Goal: Browse casually: Explore the website without a specific task or goal

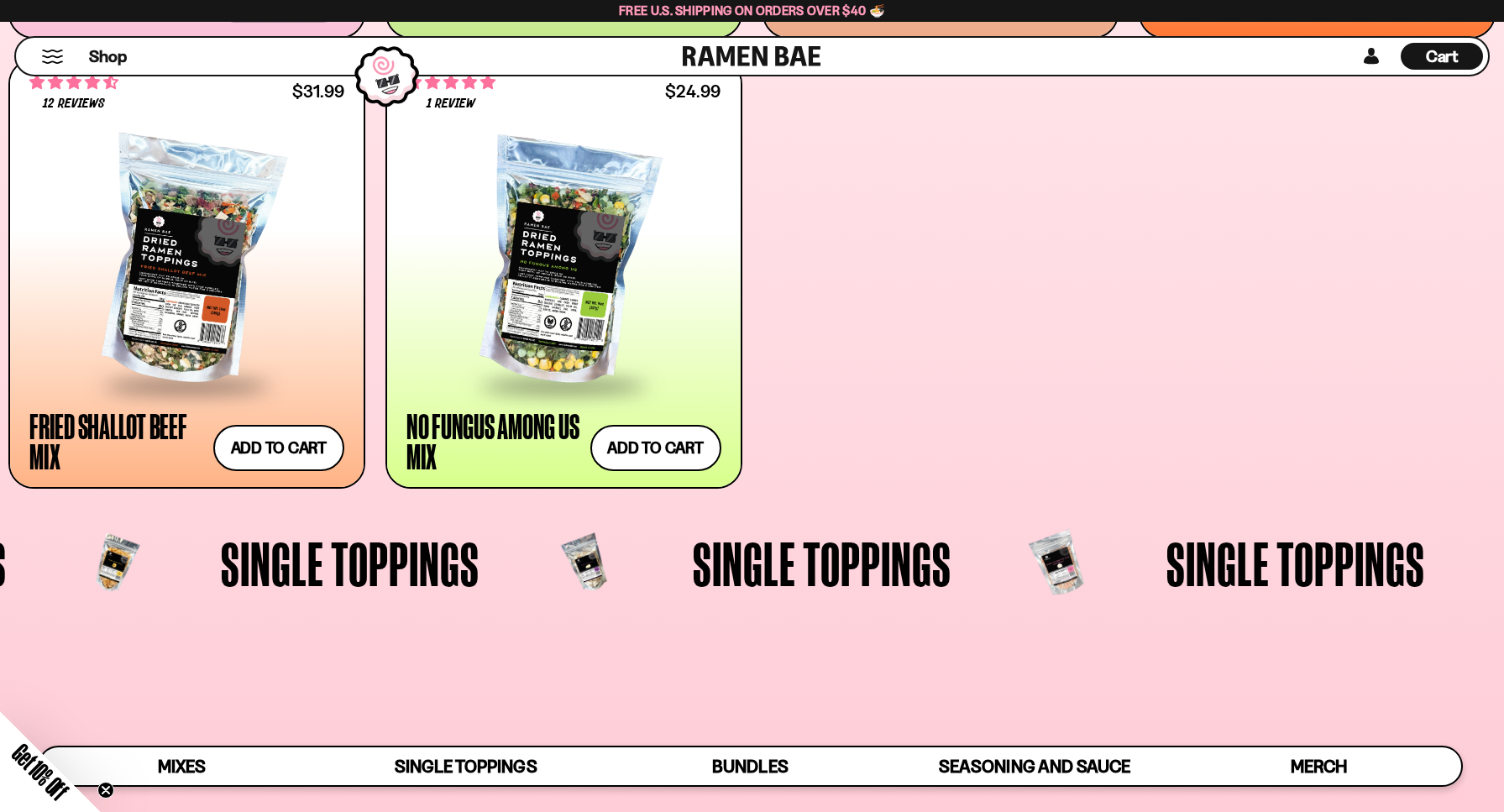
scroll to position [1176, 0]
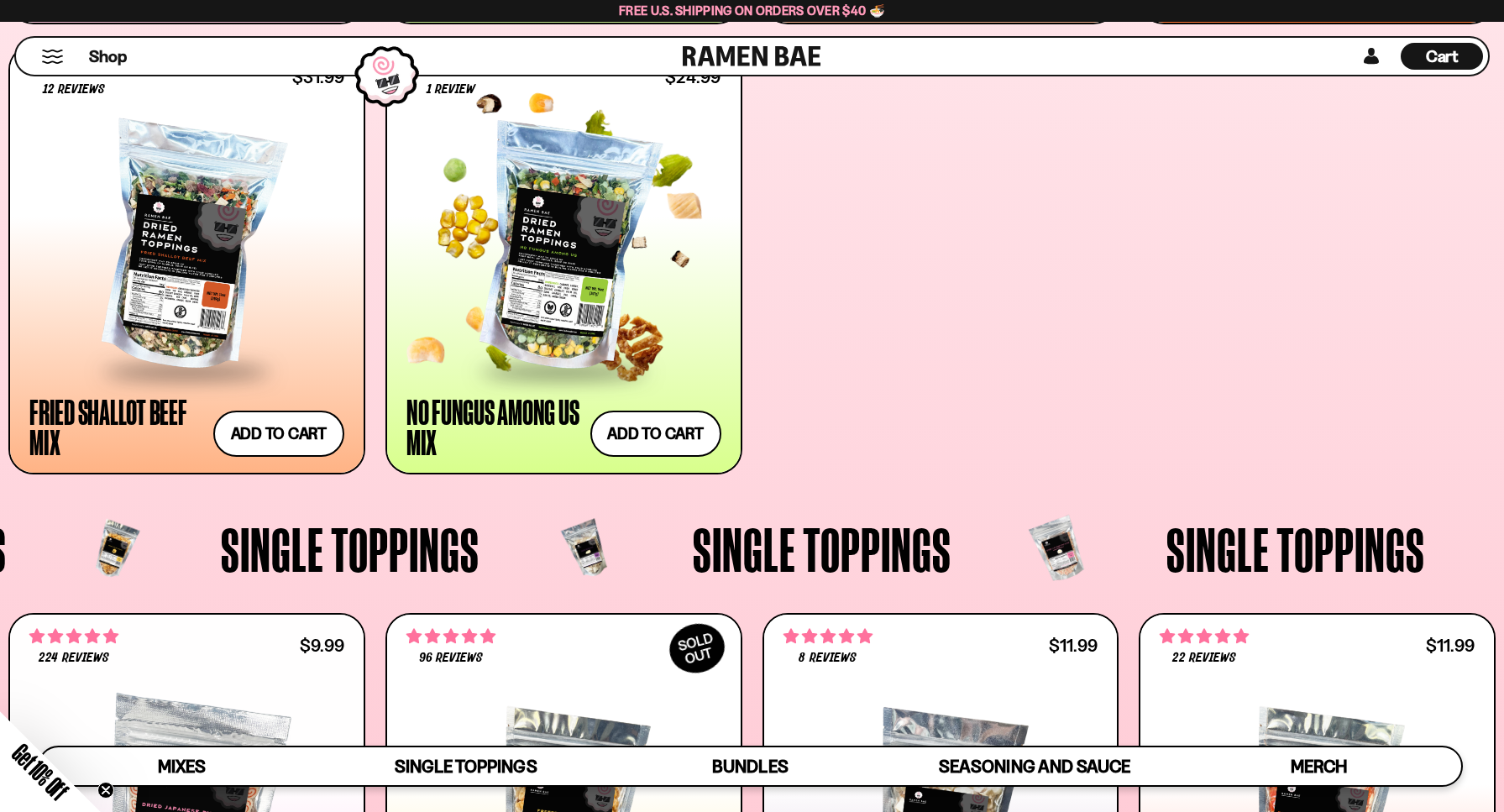
click at [566, 259] on div at bounding box center [564, 248] width 315 height 241
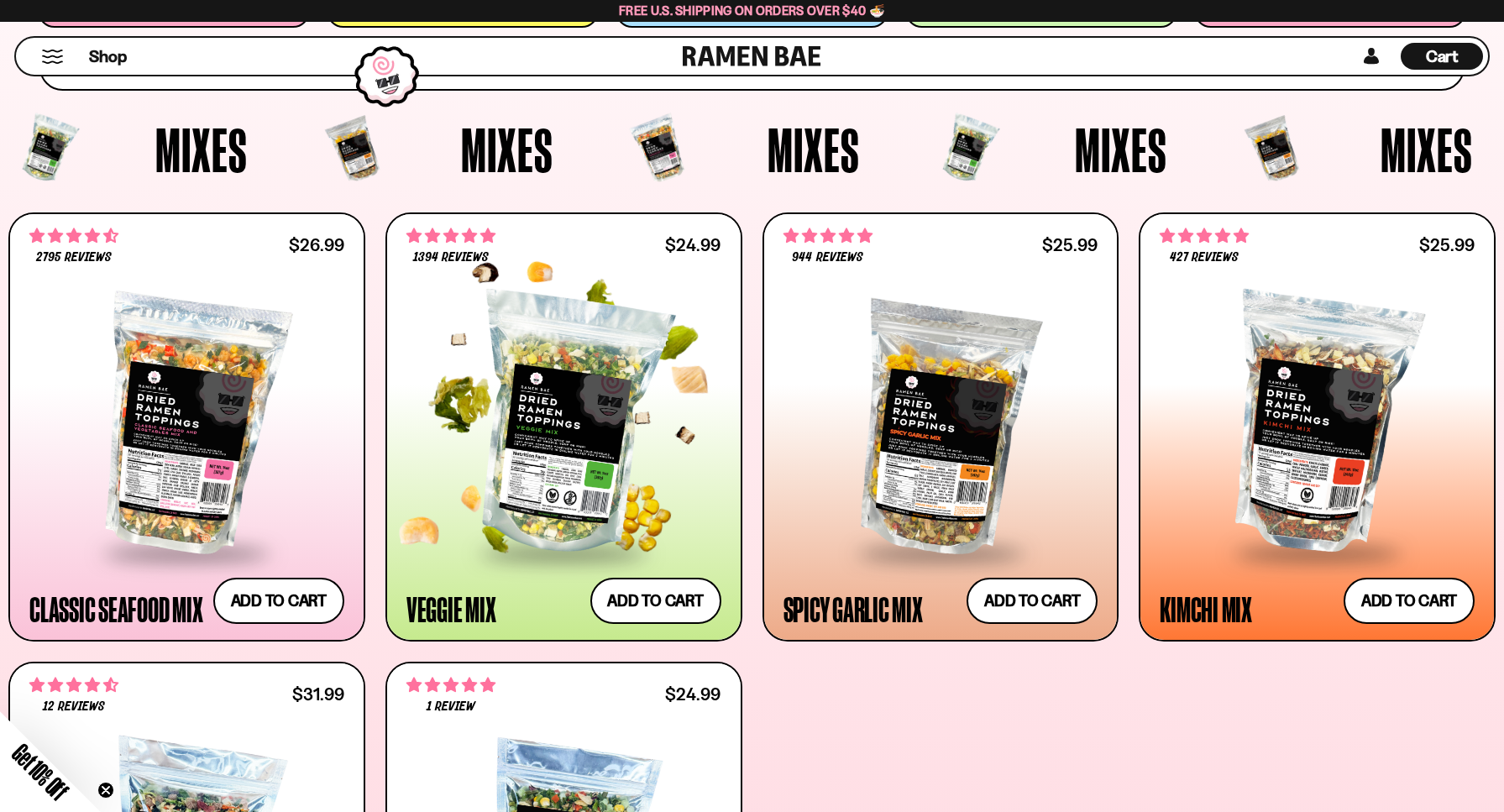
scroll to position [595, 0]
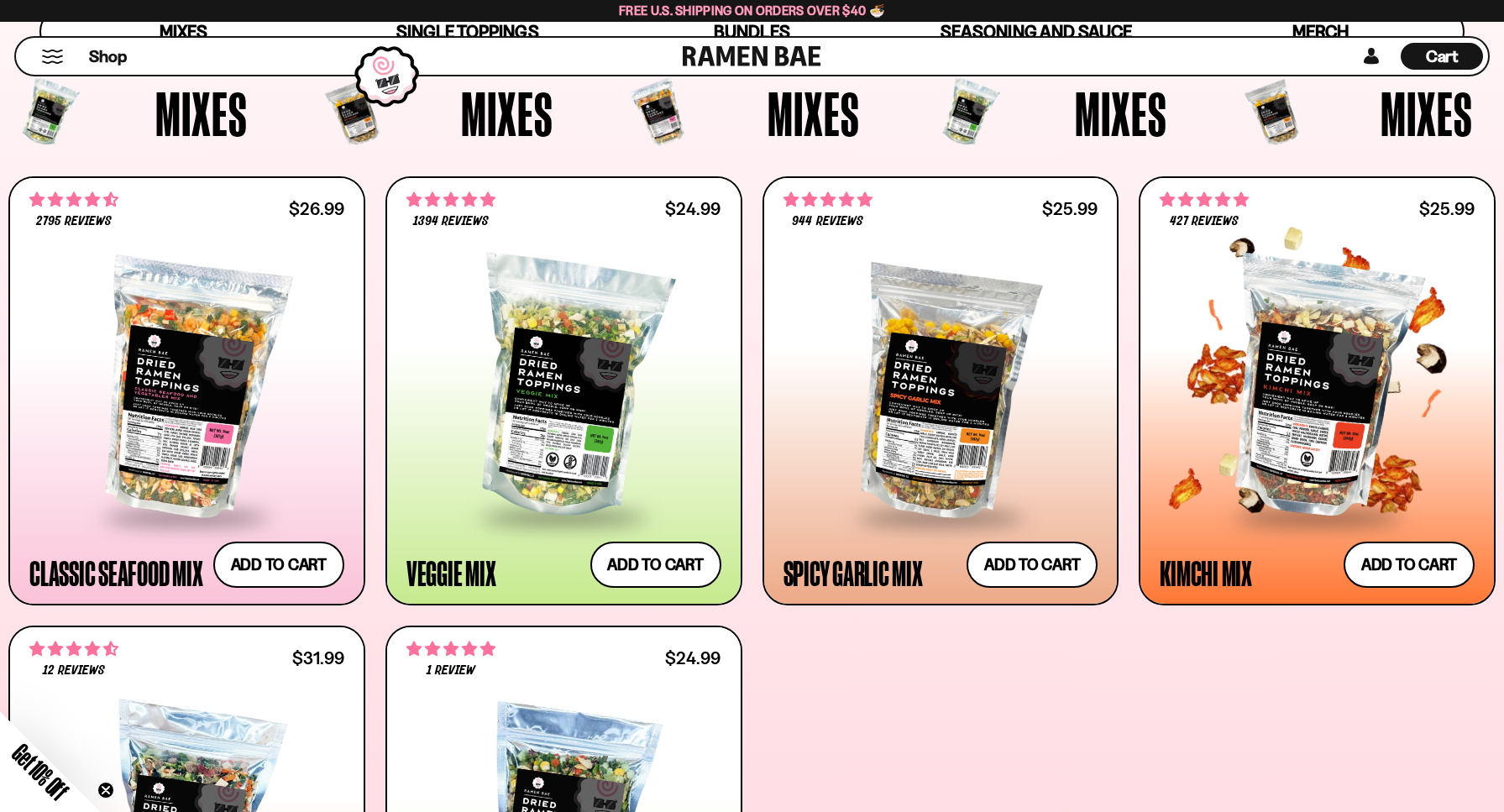
click at [1320, 415] on div at bounding box center [1316, 388] width 315 height 253
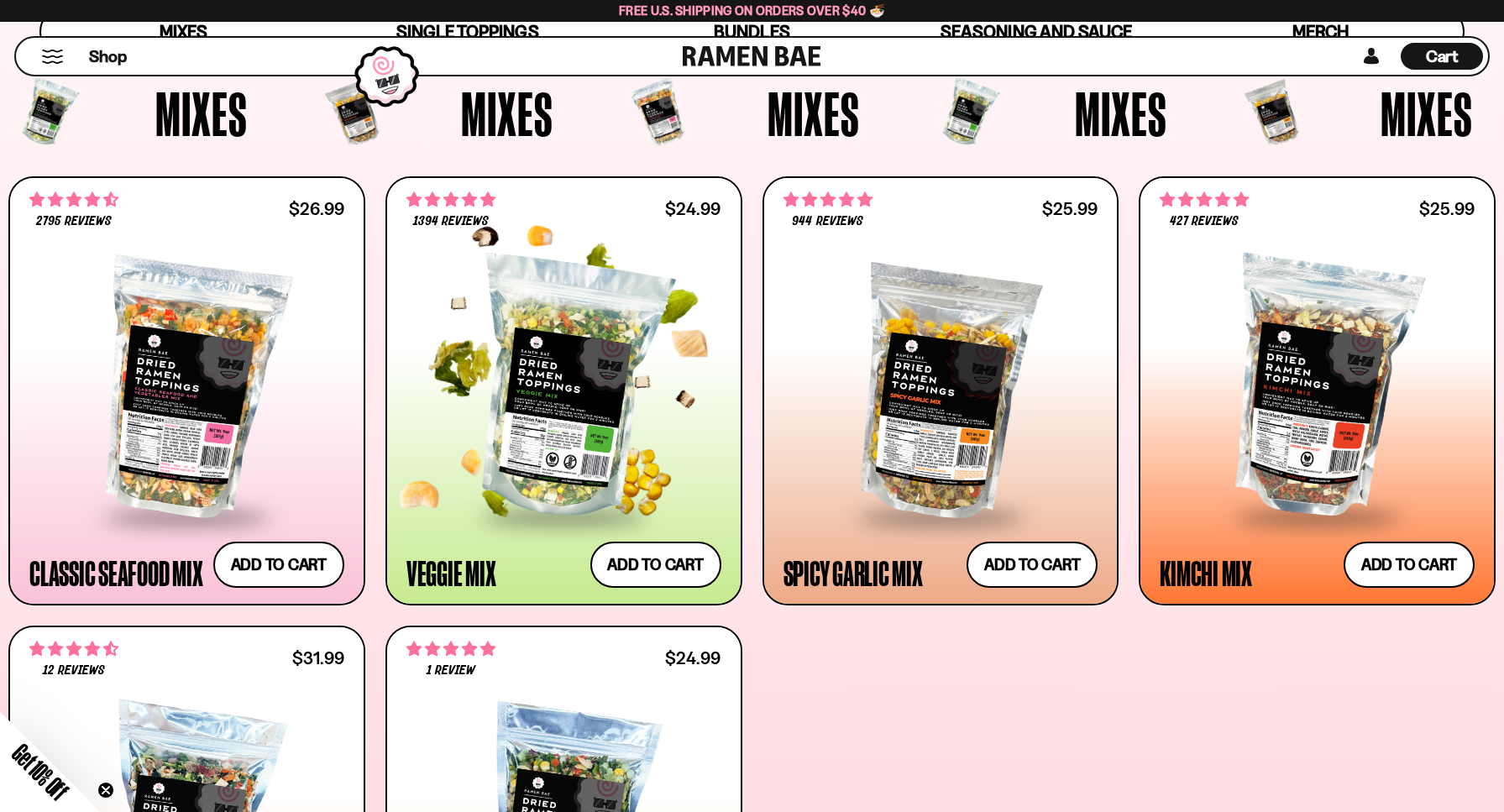
click at [547, 403] on div at bounding box center [564, 388] width 315 height 253
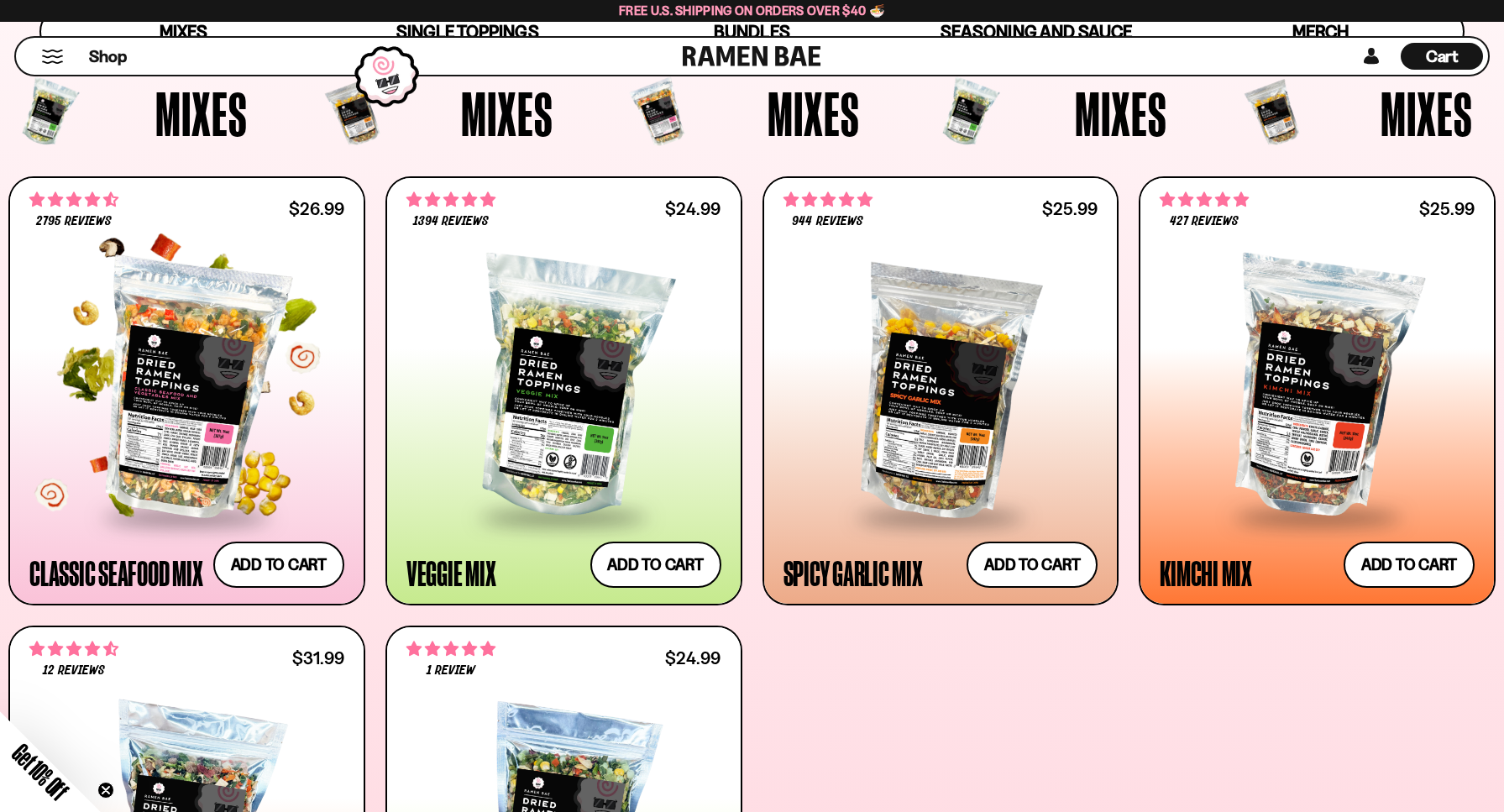
click at [204, 437] on div at bounding box center [187, 388] width 315 height 253
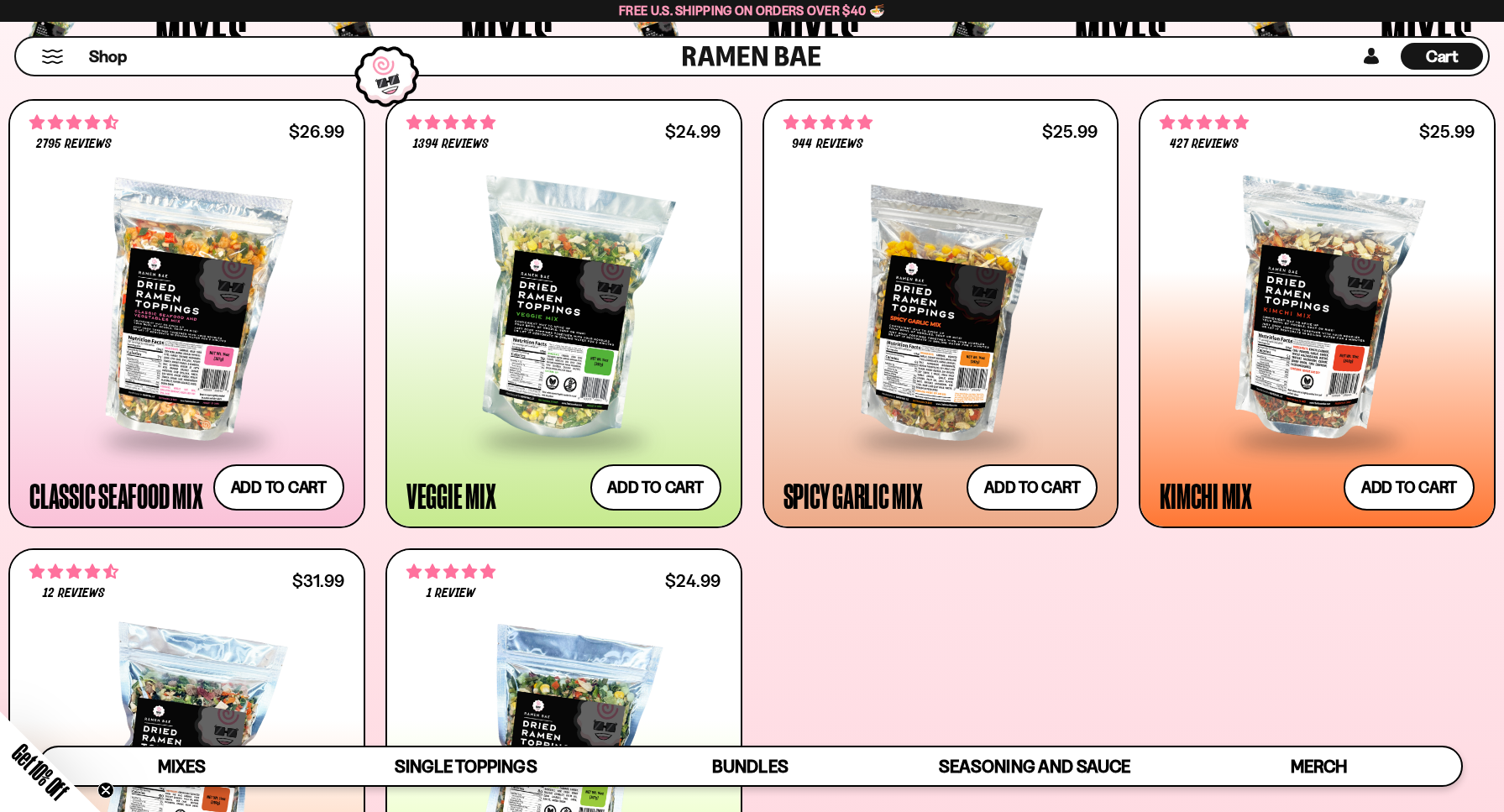
scroll to position [504, 0]
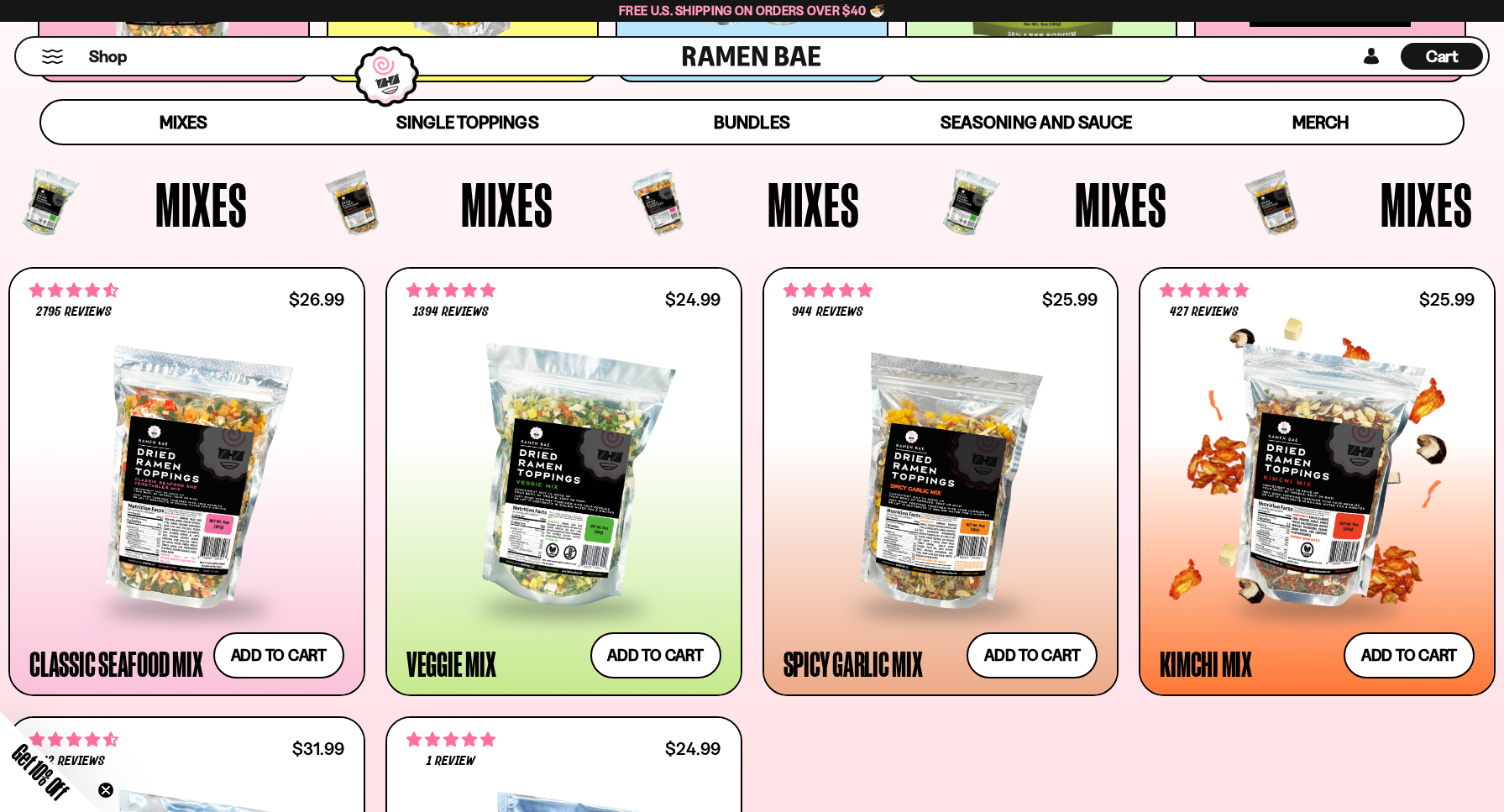
click at [1329, 557] on div at bounding box center [1316, 480] width 315 height 253
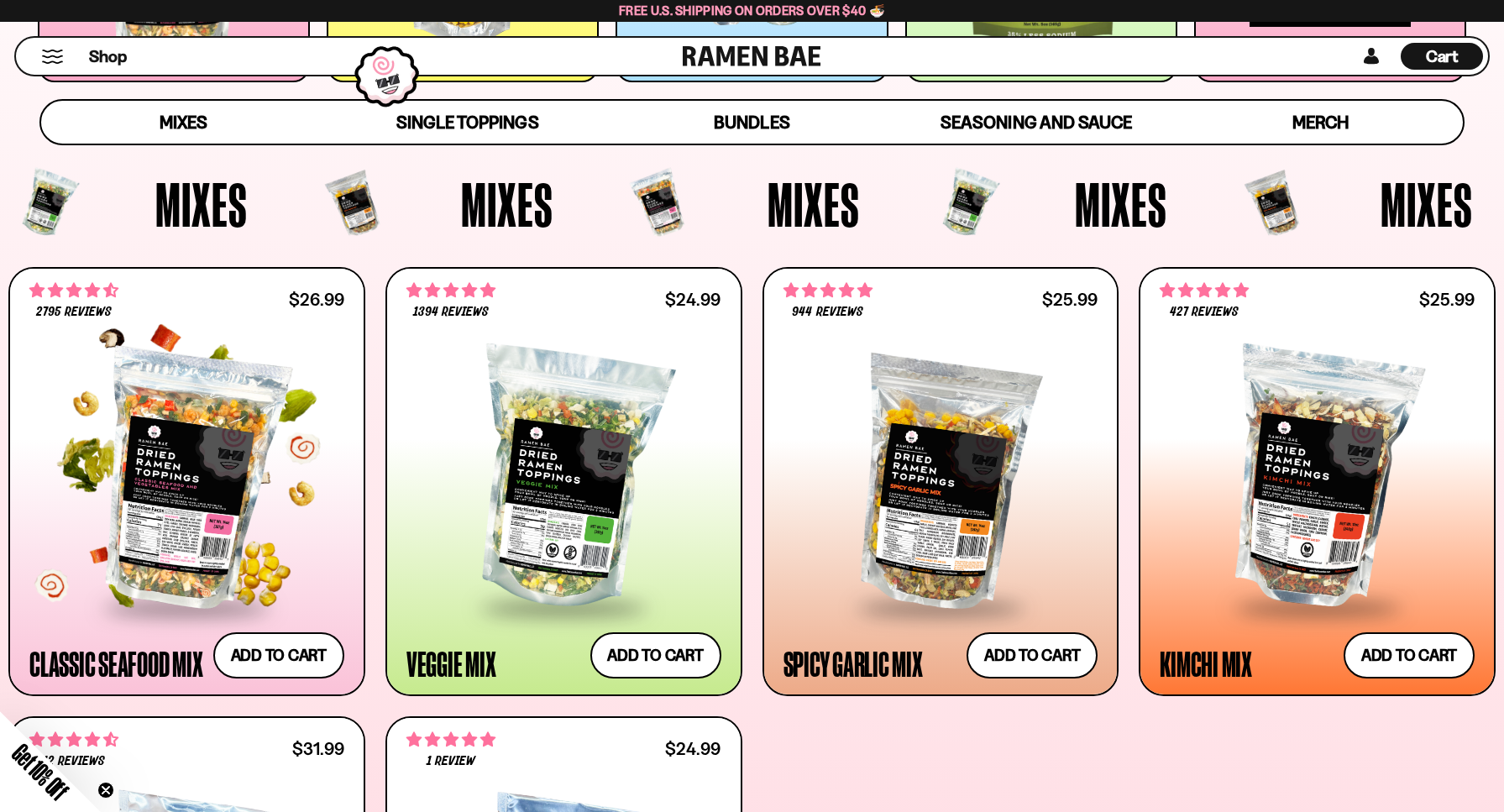
click at [194, 413] on div at bounding box center [187, 480] width 315 height 253
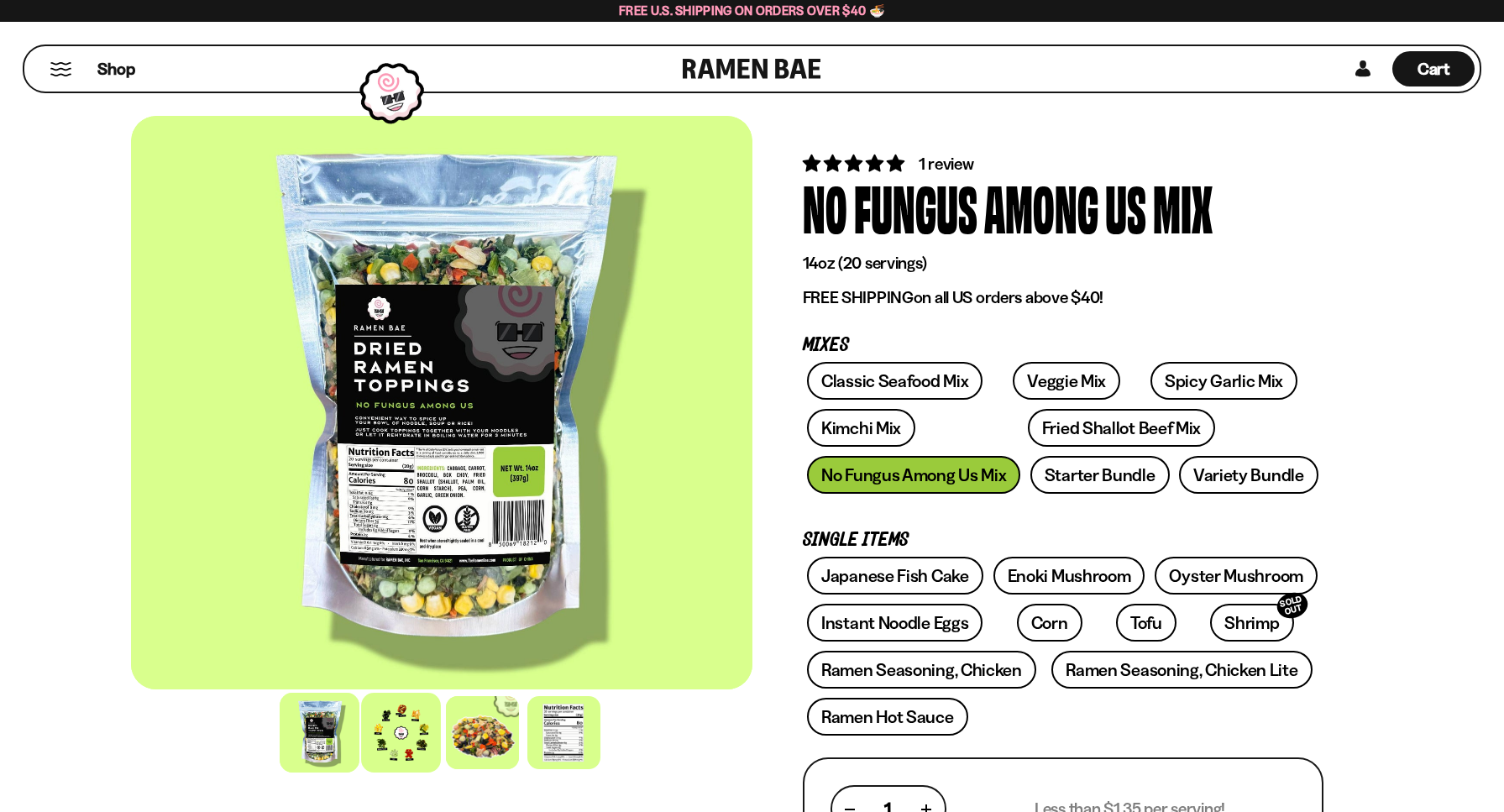
click at [417, 727] on div at bounding box center [401, 733] width 80 height 80
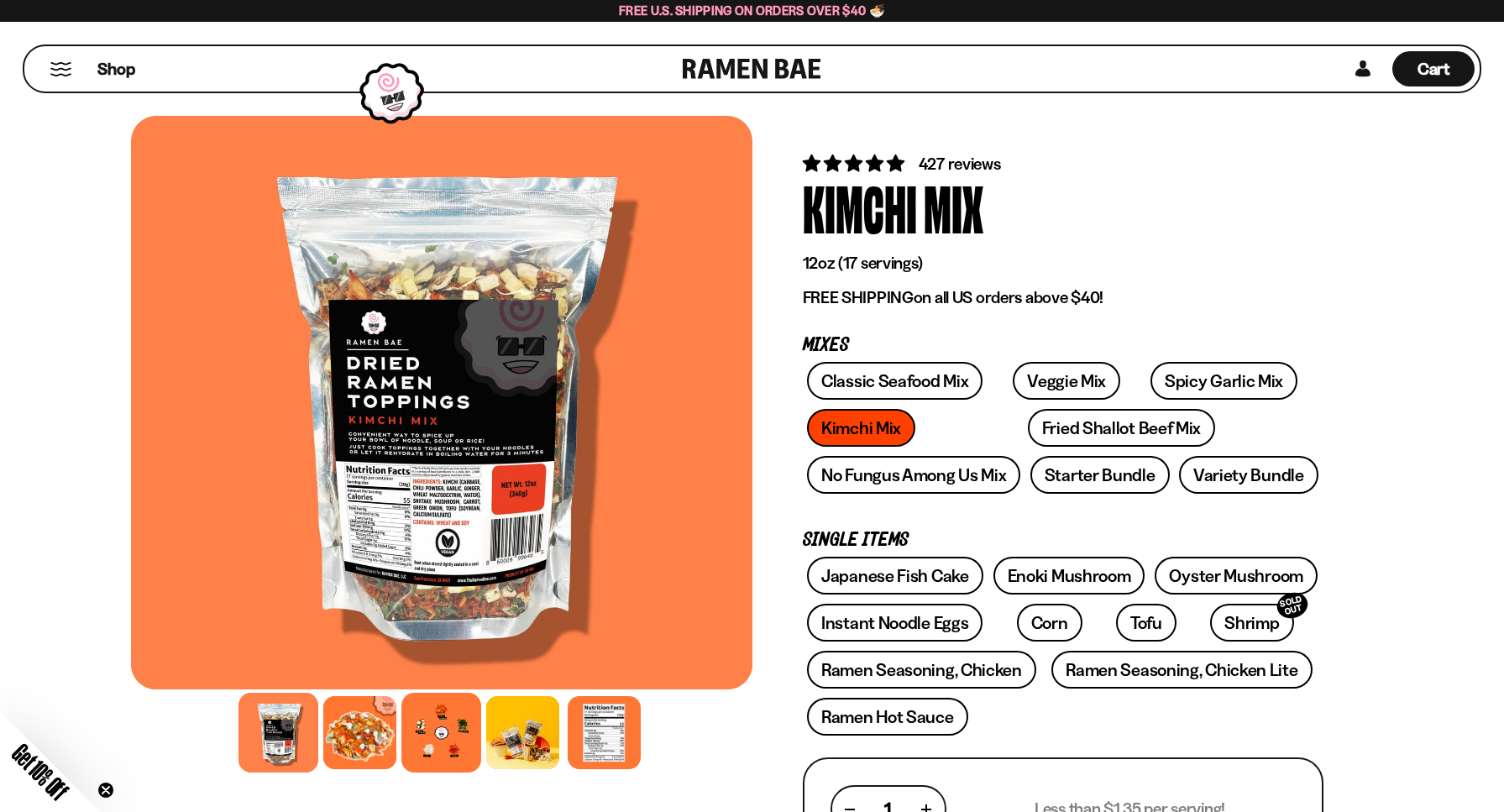
click at [452, 720] on div at bounding box center [442, 733] width 80 height 80
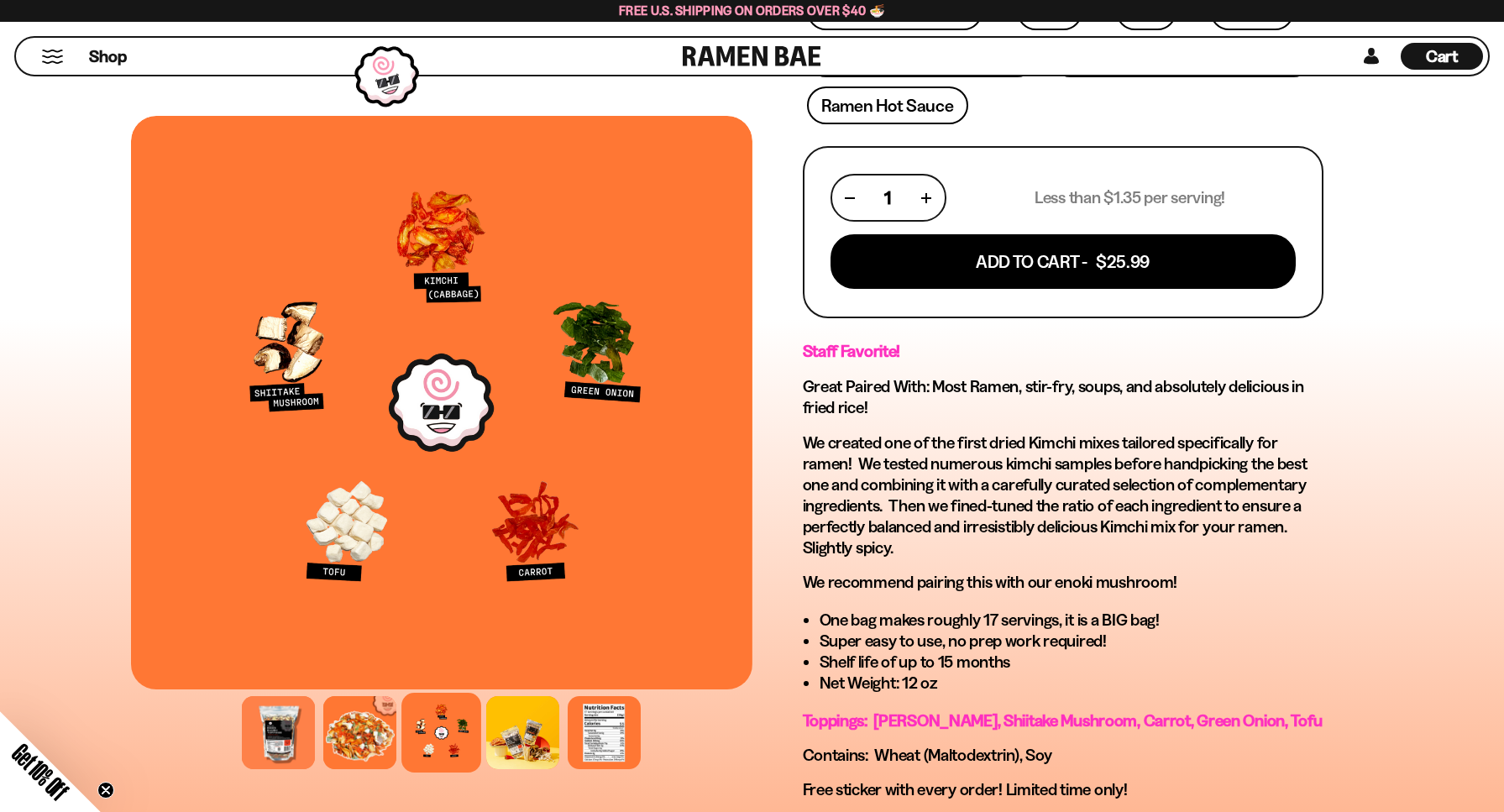
scroll to position [672, 0]
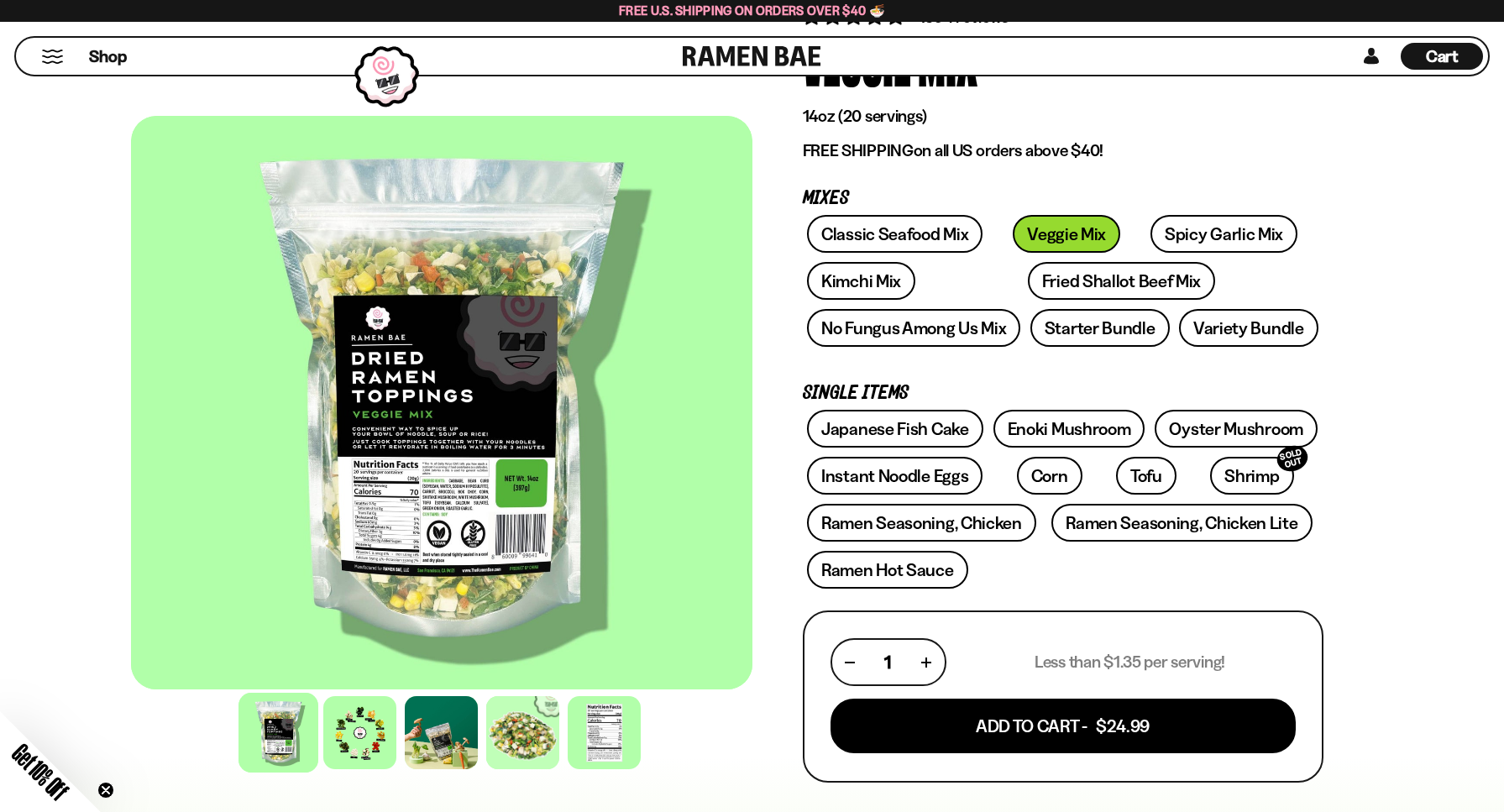
scroll to position [168, 0]
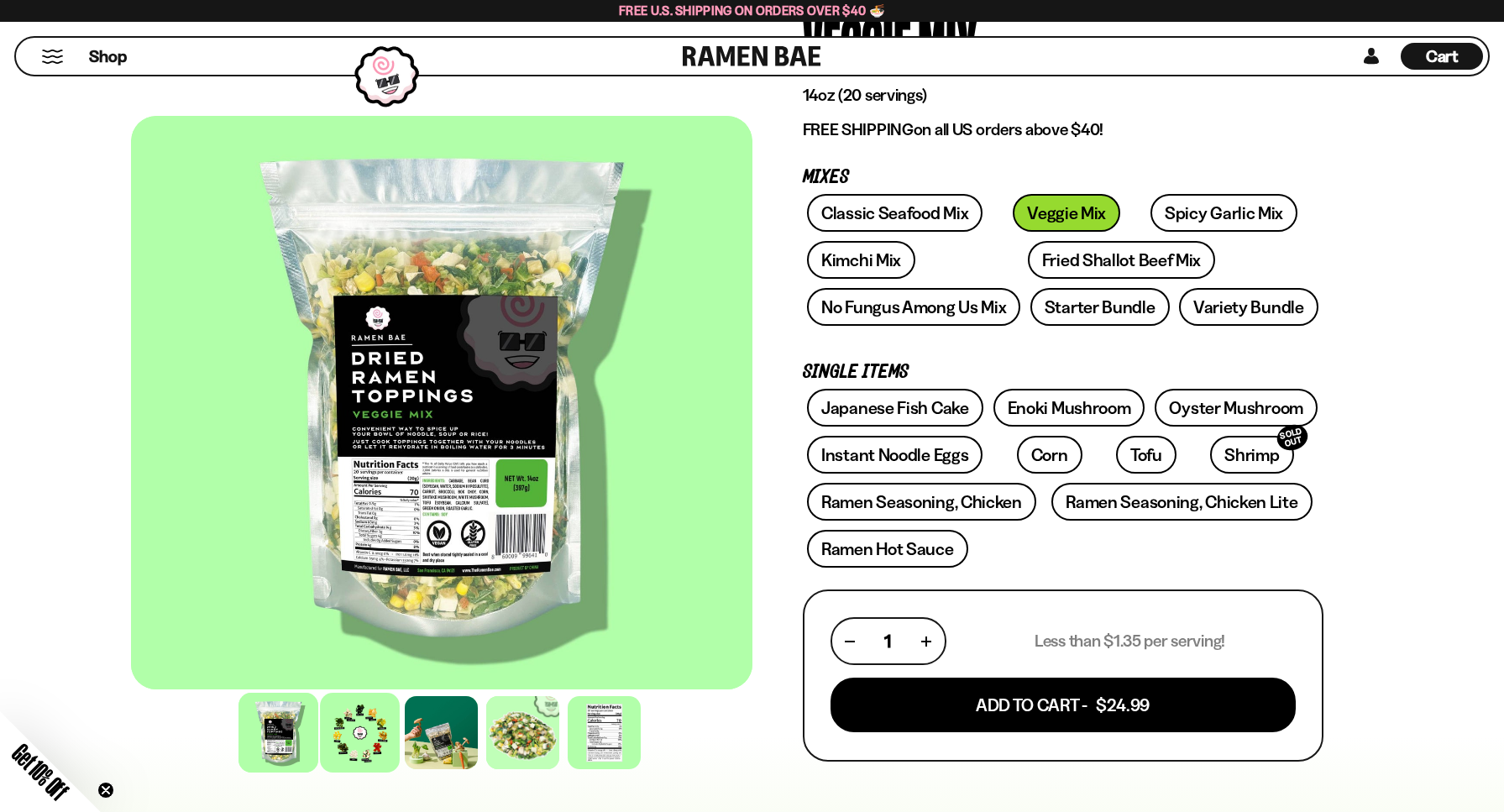
click at [353, 728] on div at bounding box center [360, 733] width 80 height 80
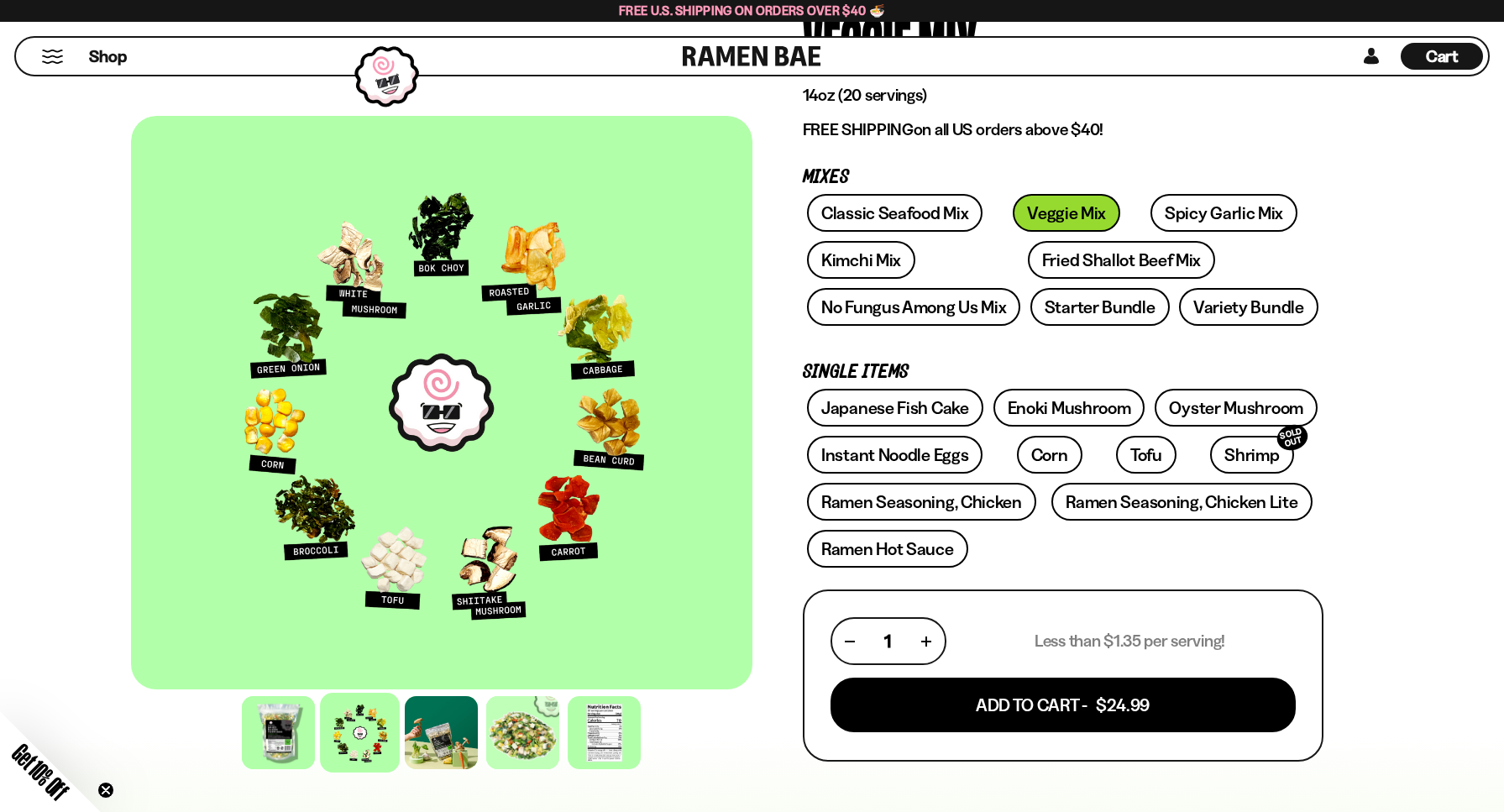
scroll to position [0, 0]
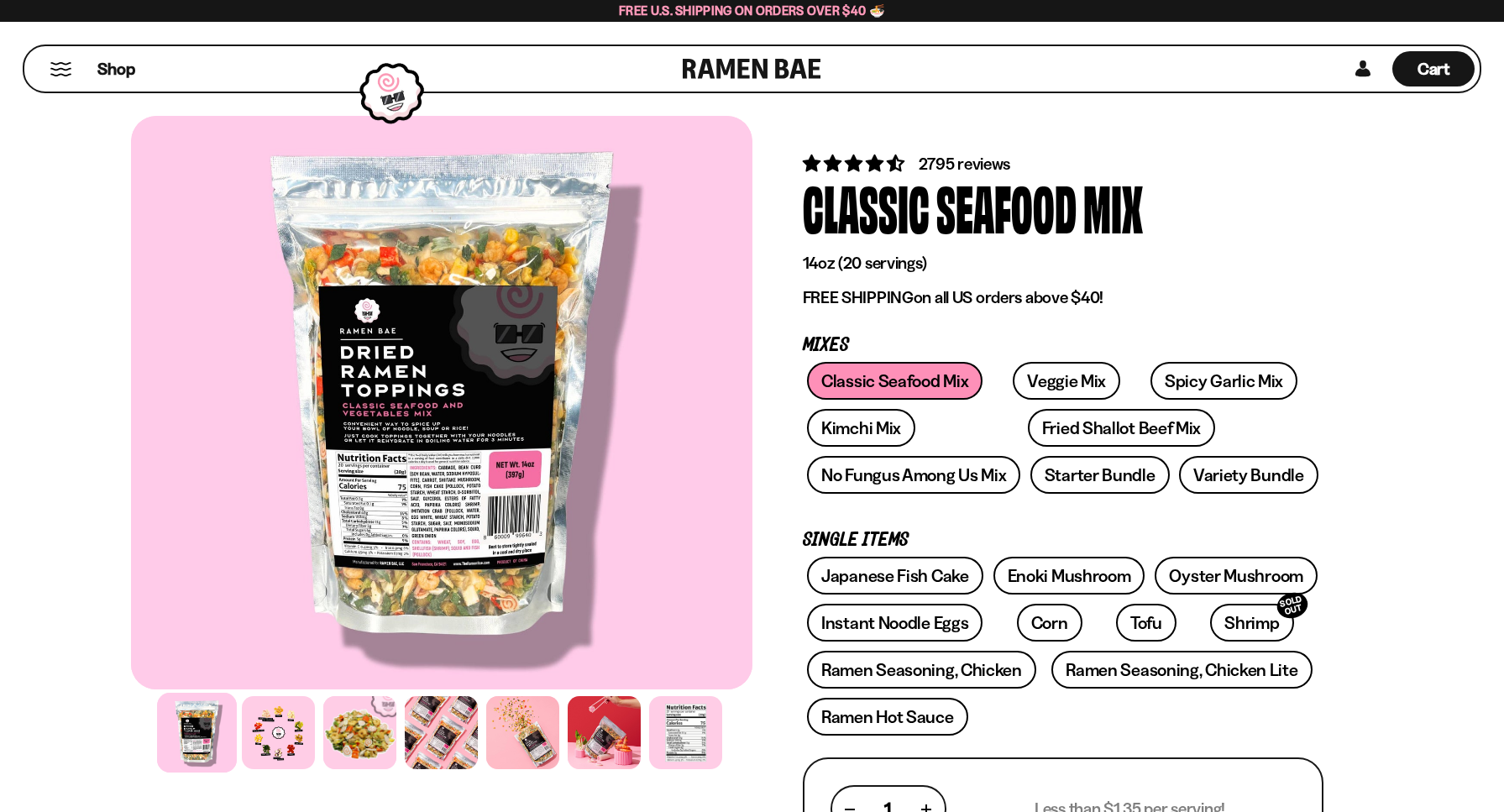
scroll to position [168, 0]
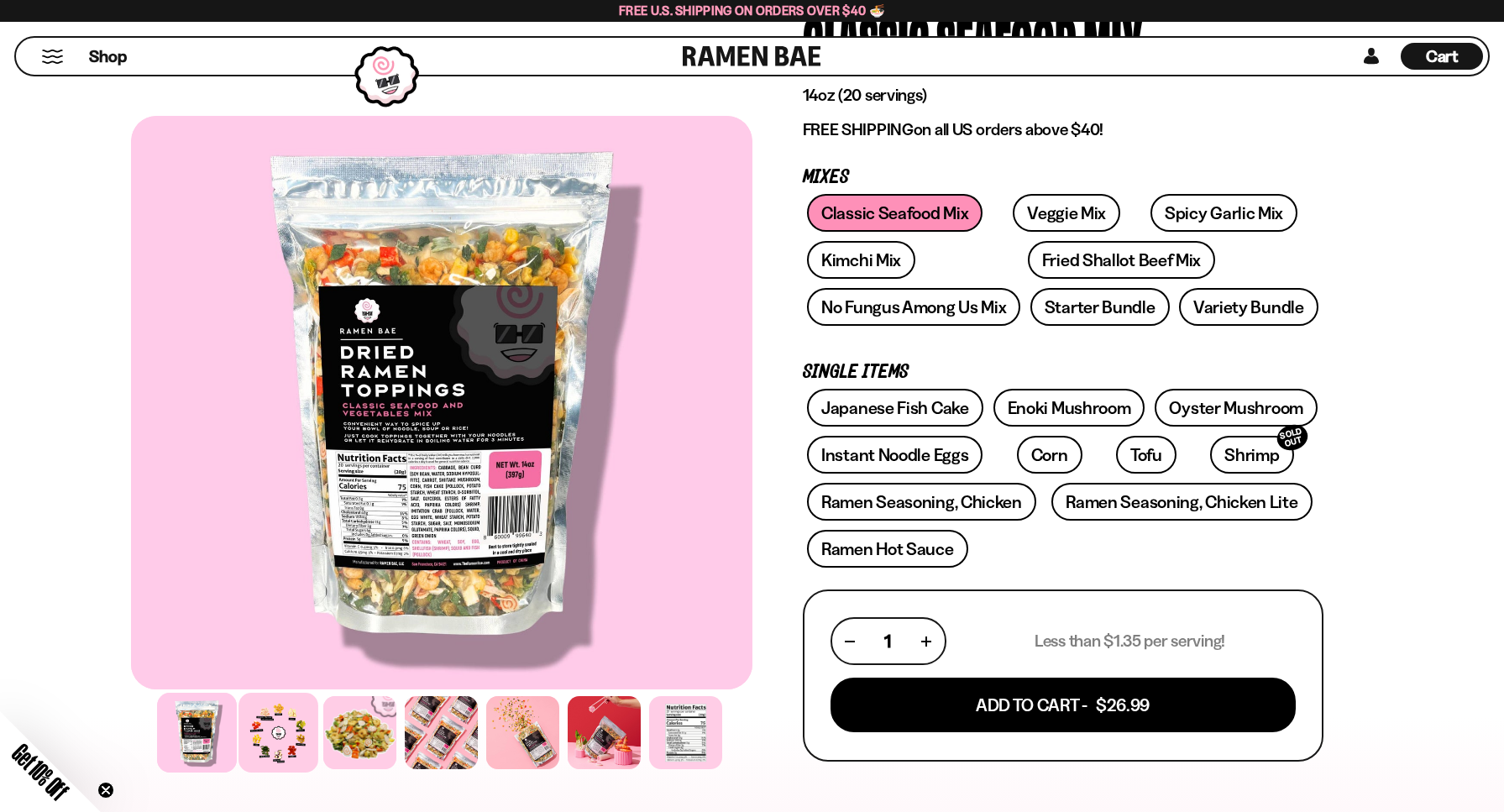
click at [274, 733] on div at bounding box center [279, 733] width 80 height 80
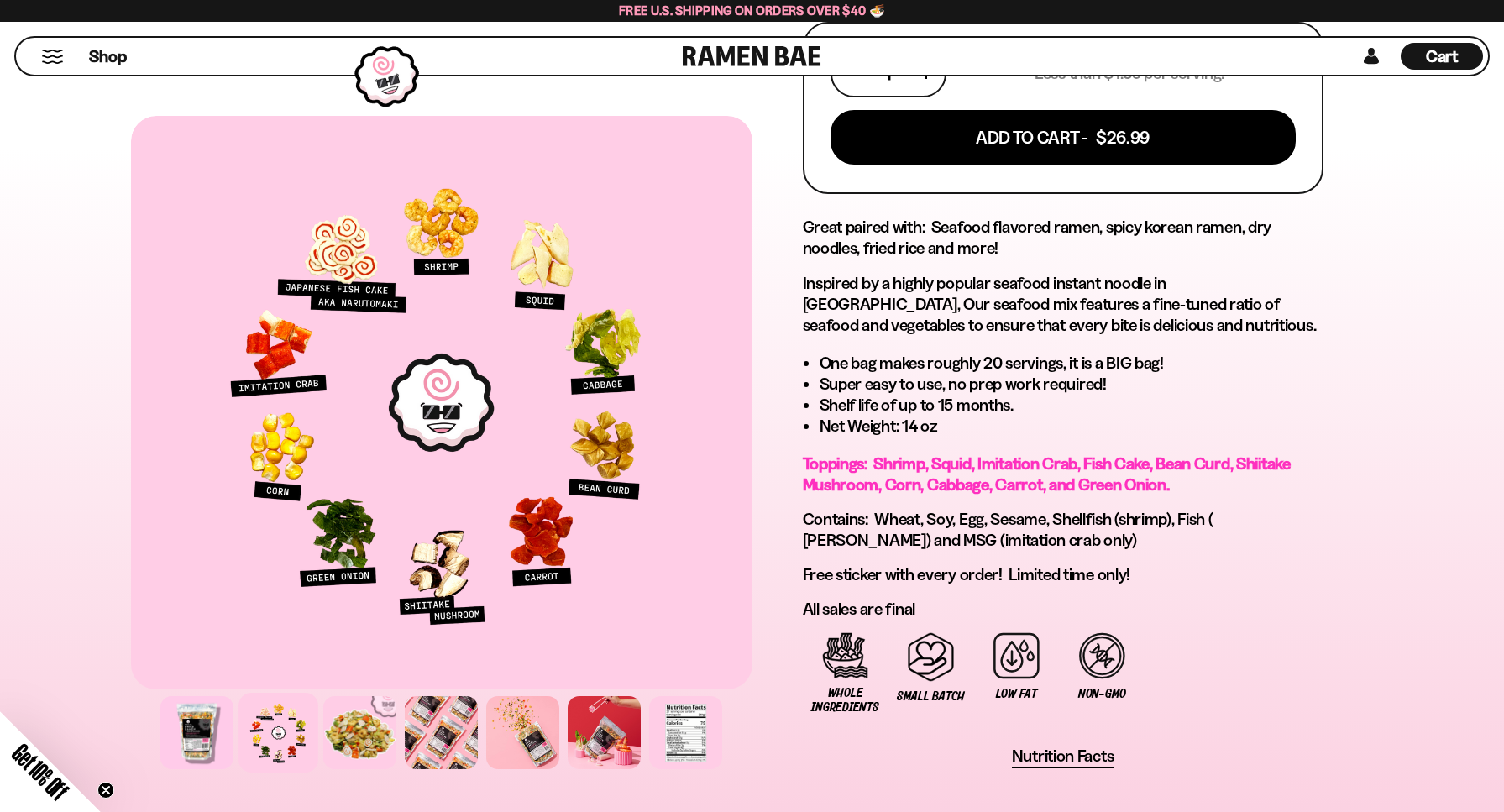
scroll to position [672, 0]
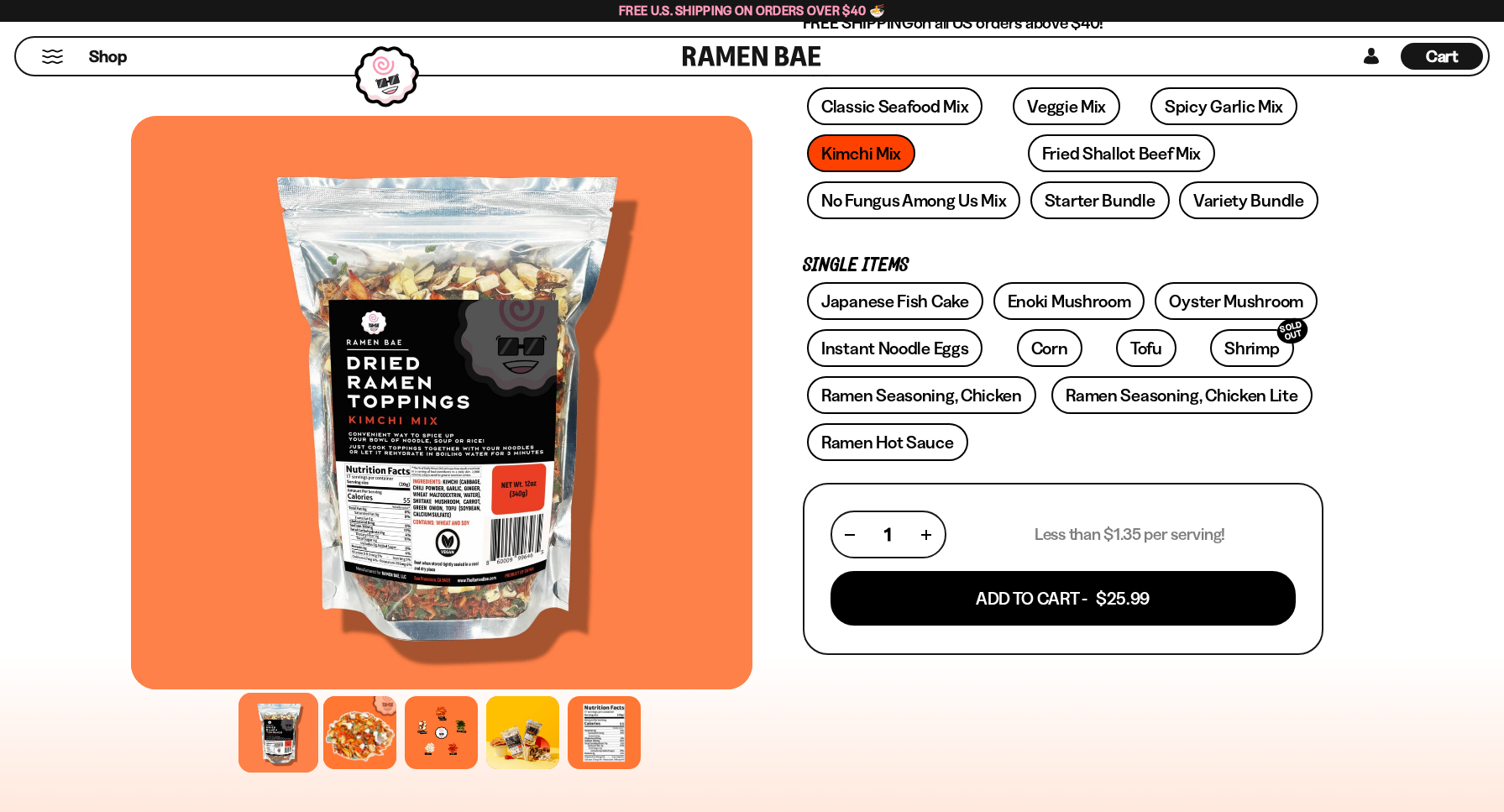
scroll to position [336, 0]
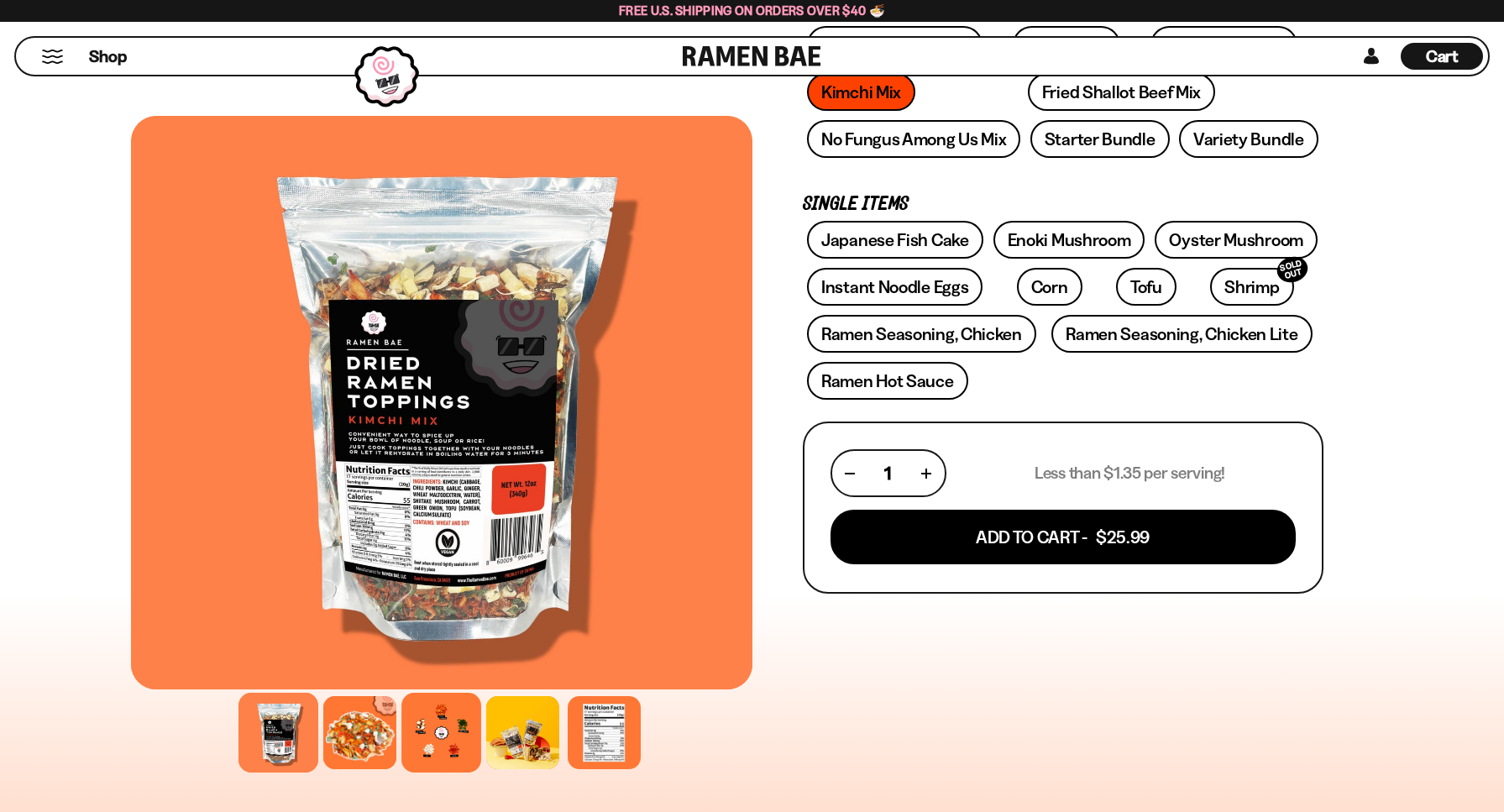
click at [438, 734] on div at bounding box center [442, 733] width 80 height 80
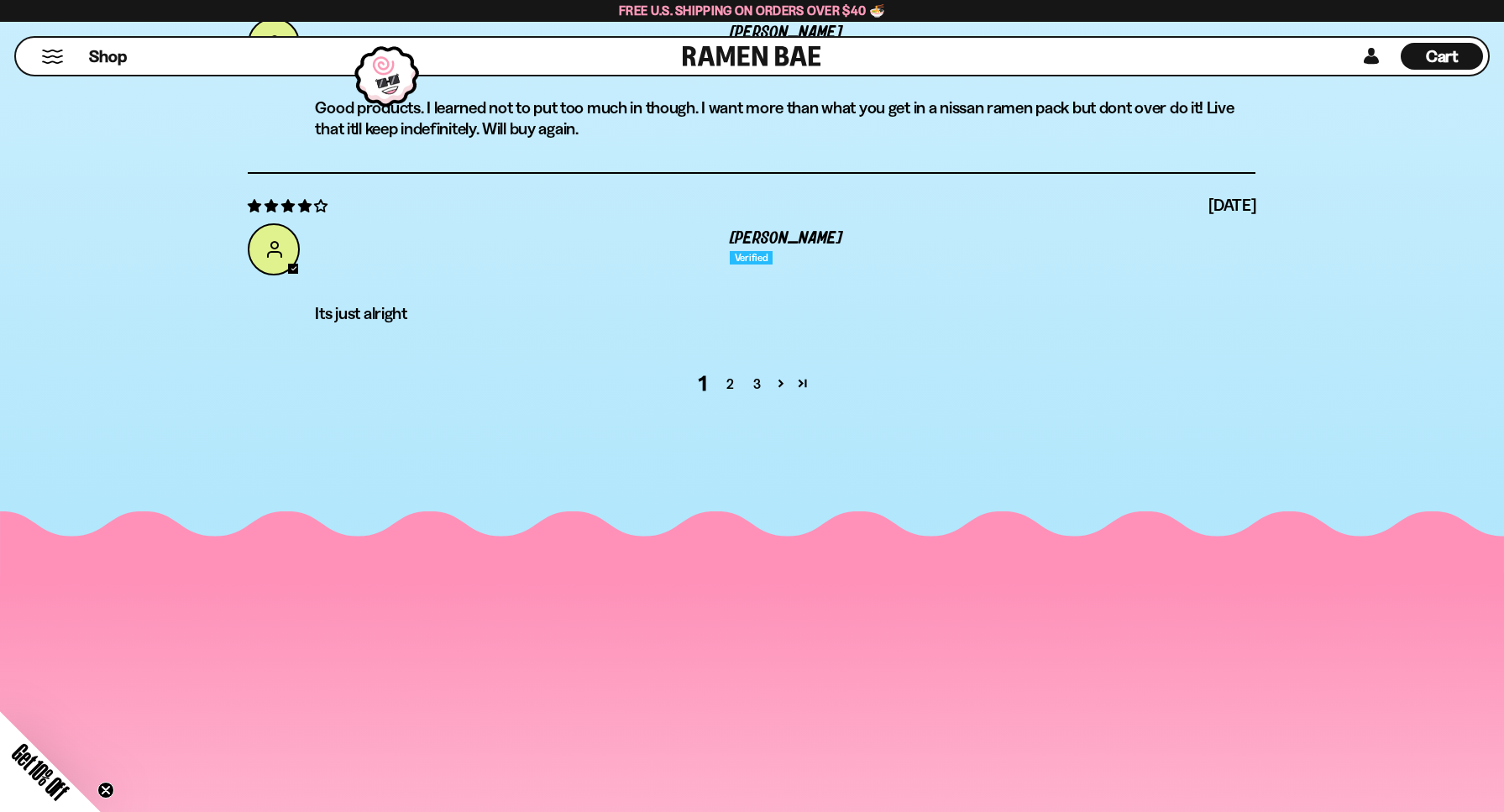
scroll to position [6886, 0]
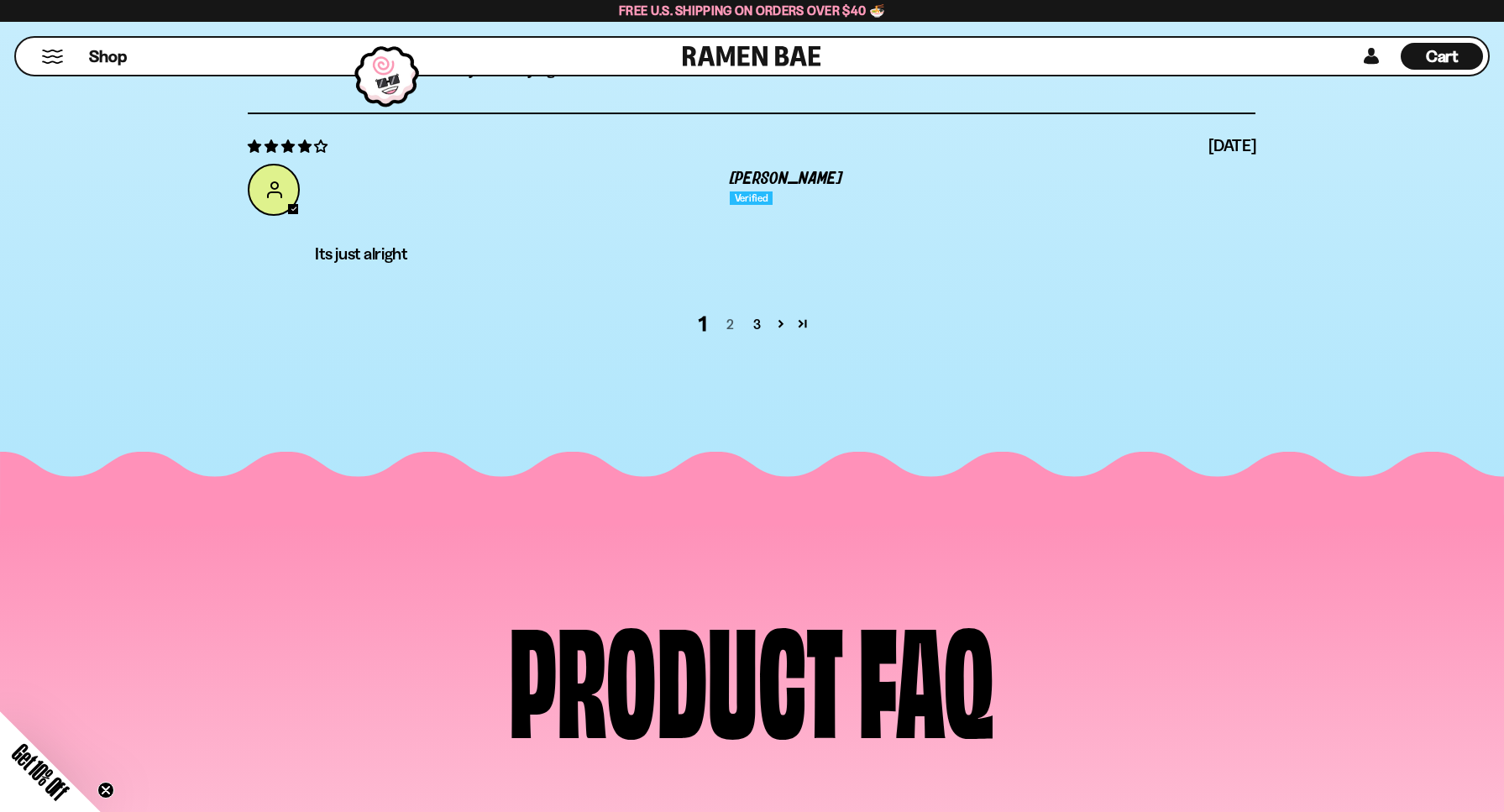
click at [735, 326] on link "2" at bounding box center [729, 324] width 27 height 20
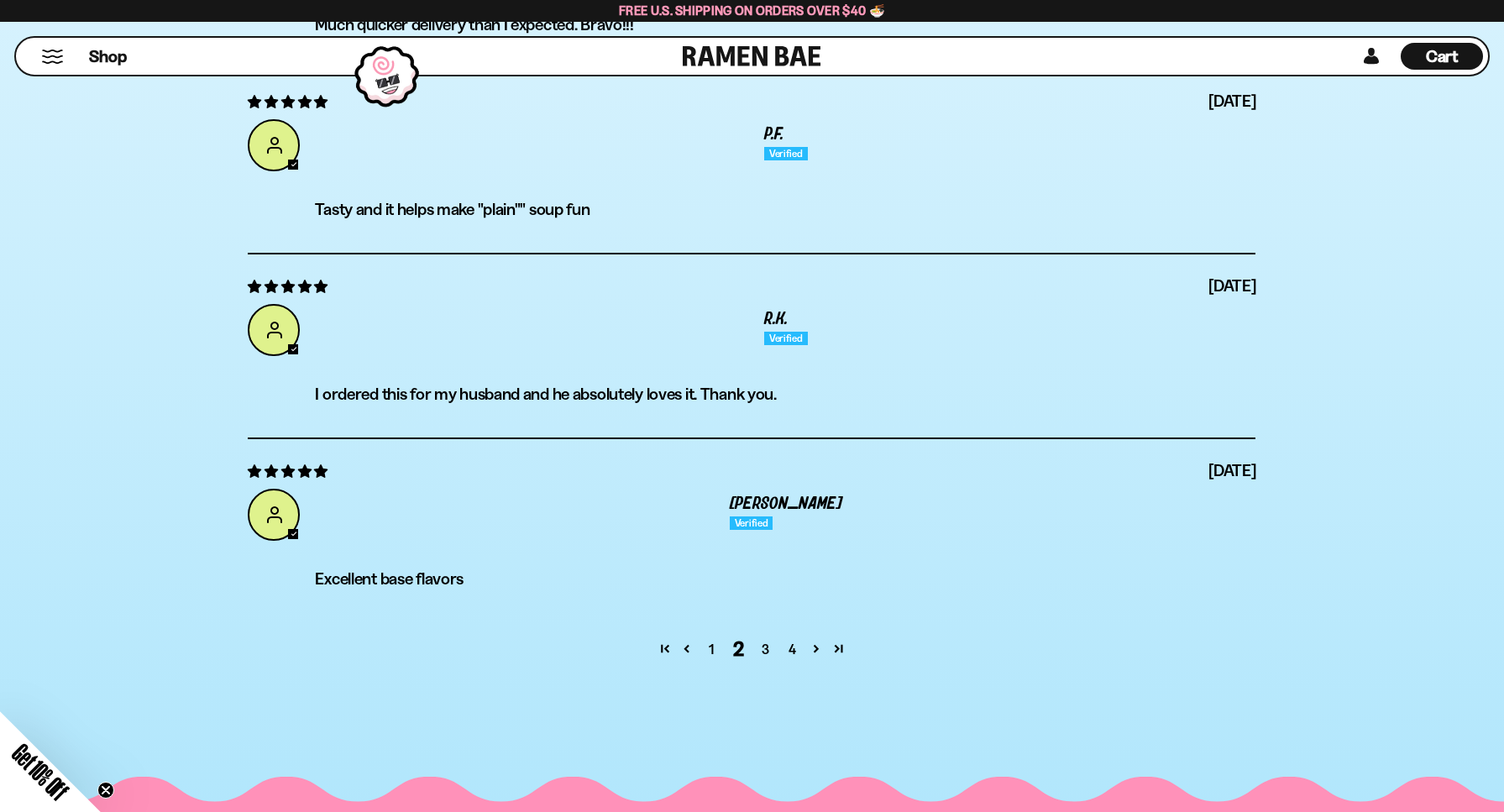
scroll to position [6576, 0]
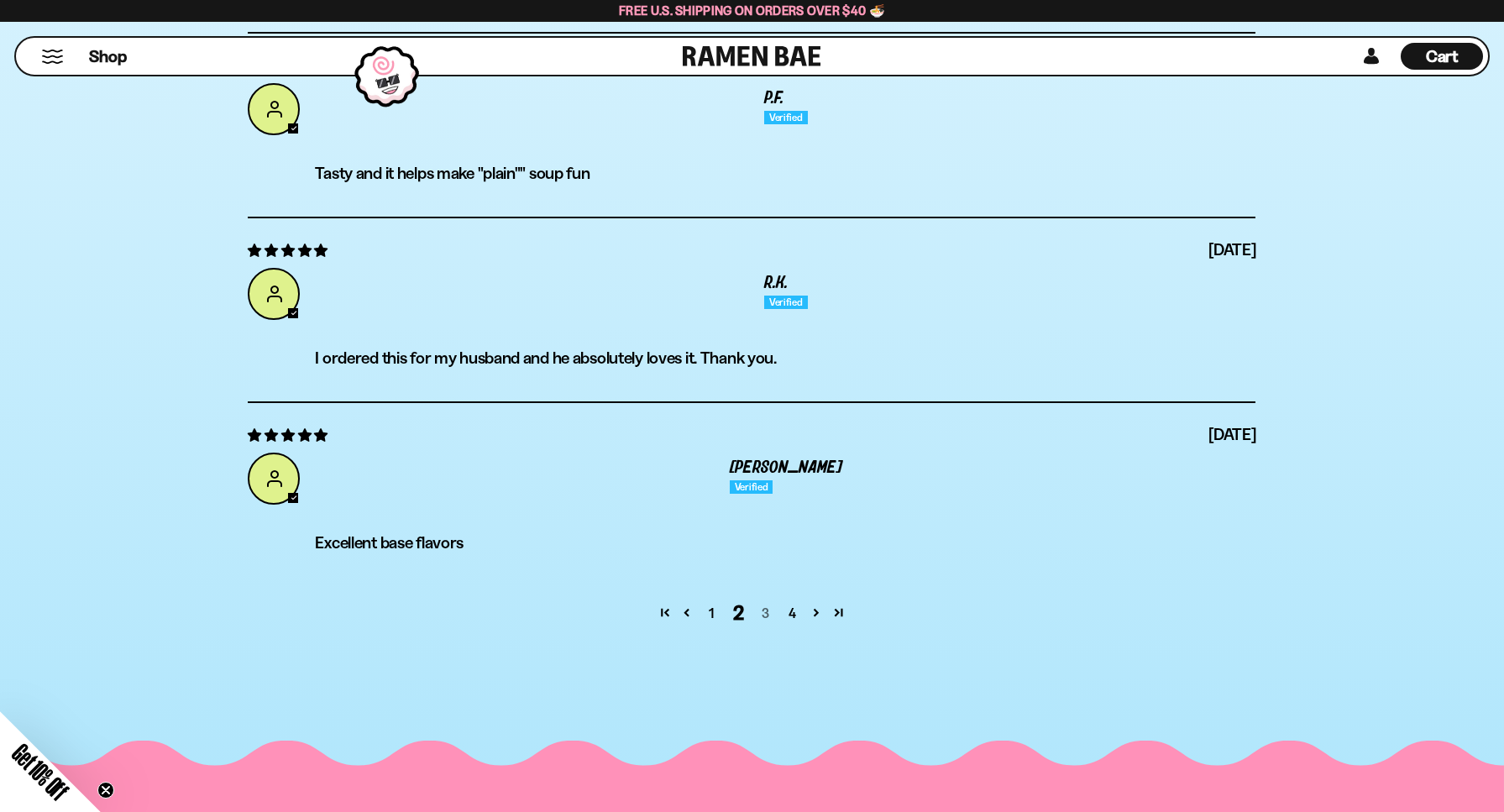
click at [767, 612] on link "3" at bounding box center [765, 612] width 27 height 20
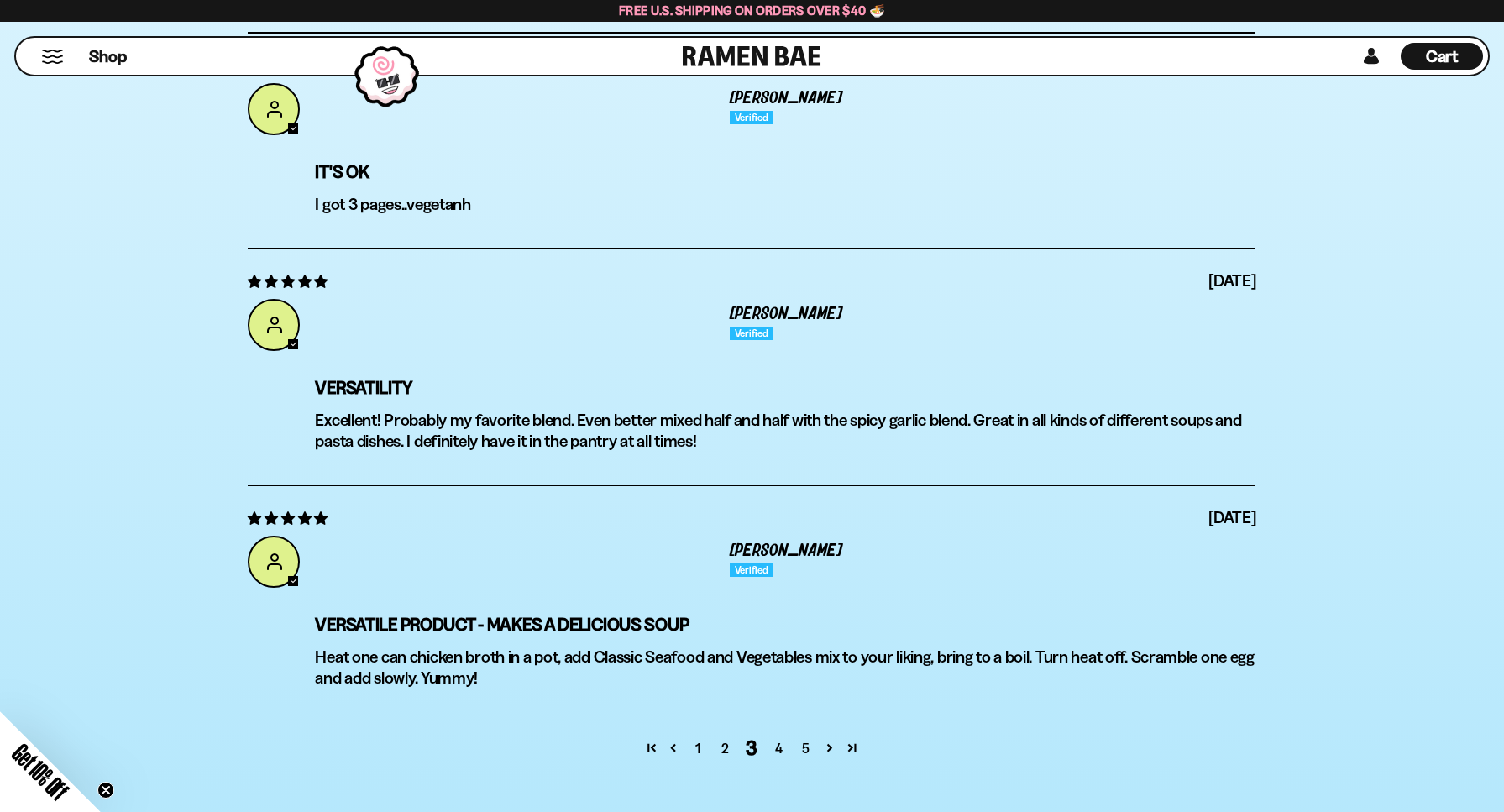
click at [781, 746] on link "4" at bounding box center [779, 747] width 27 height 20
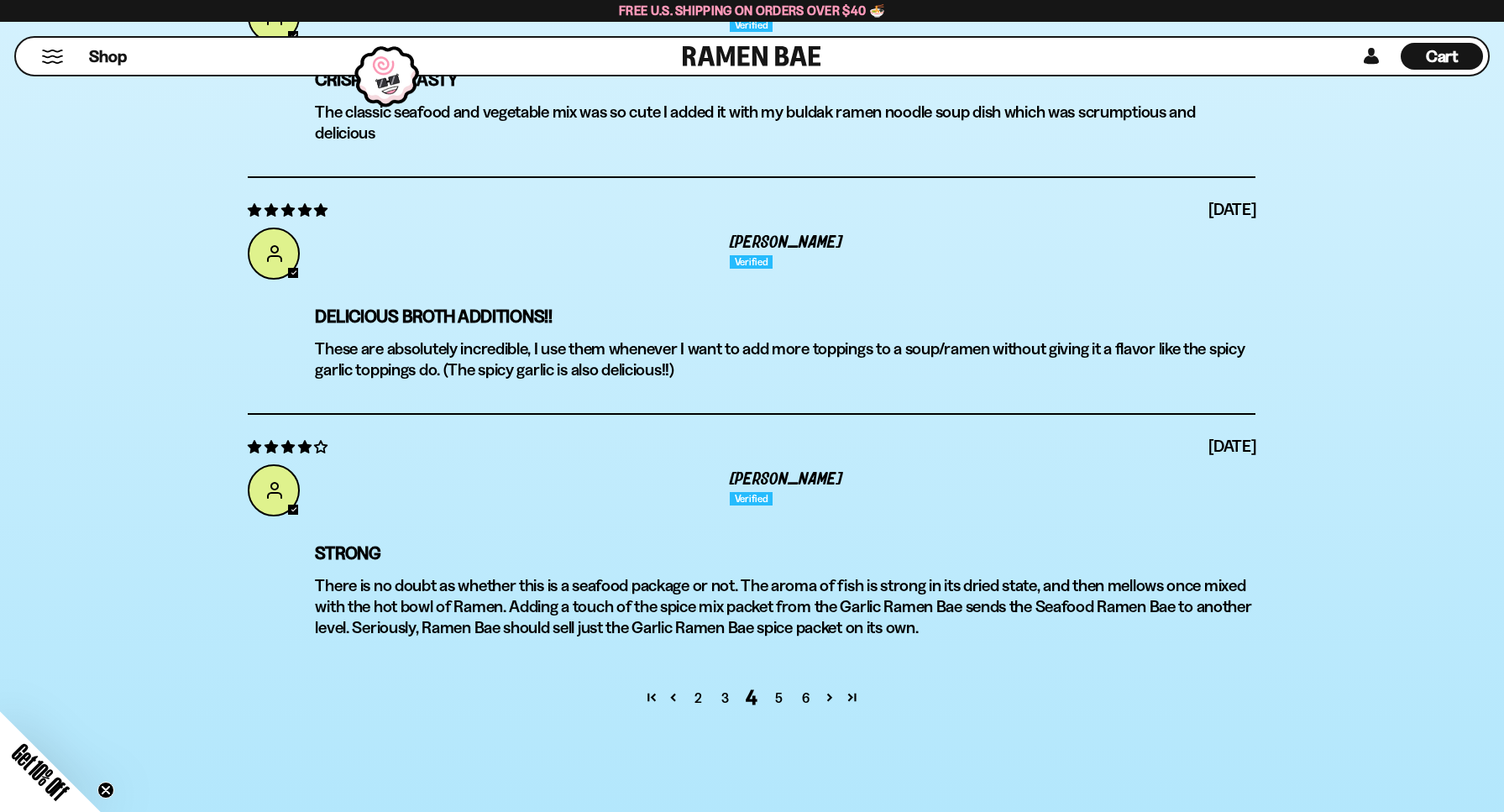
scroll to position [6744, 0]
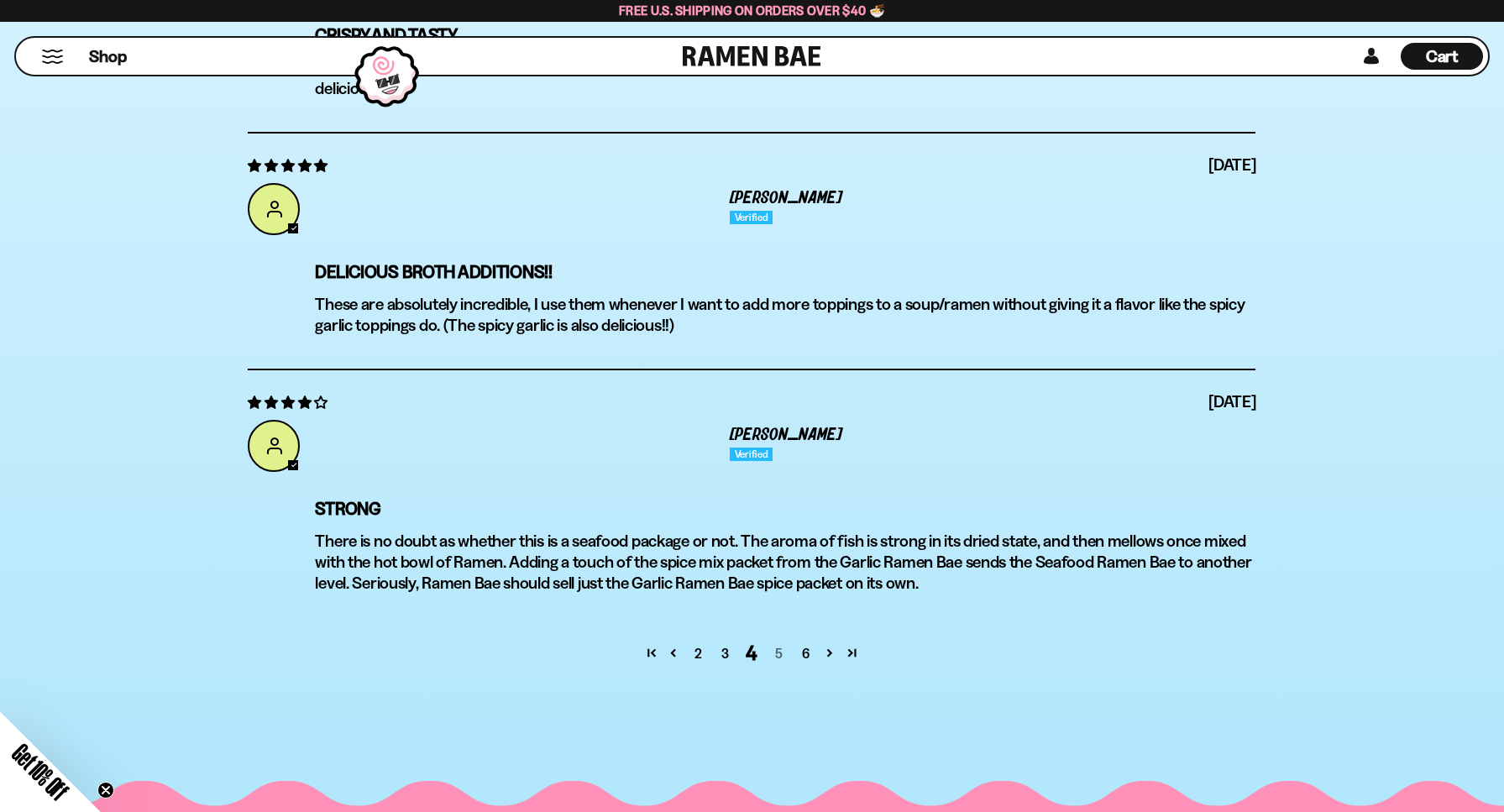
click at [773, 656] on link "5" at bounding box center [779, 653] width 27 height 20
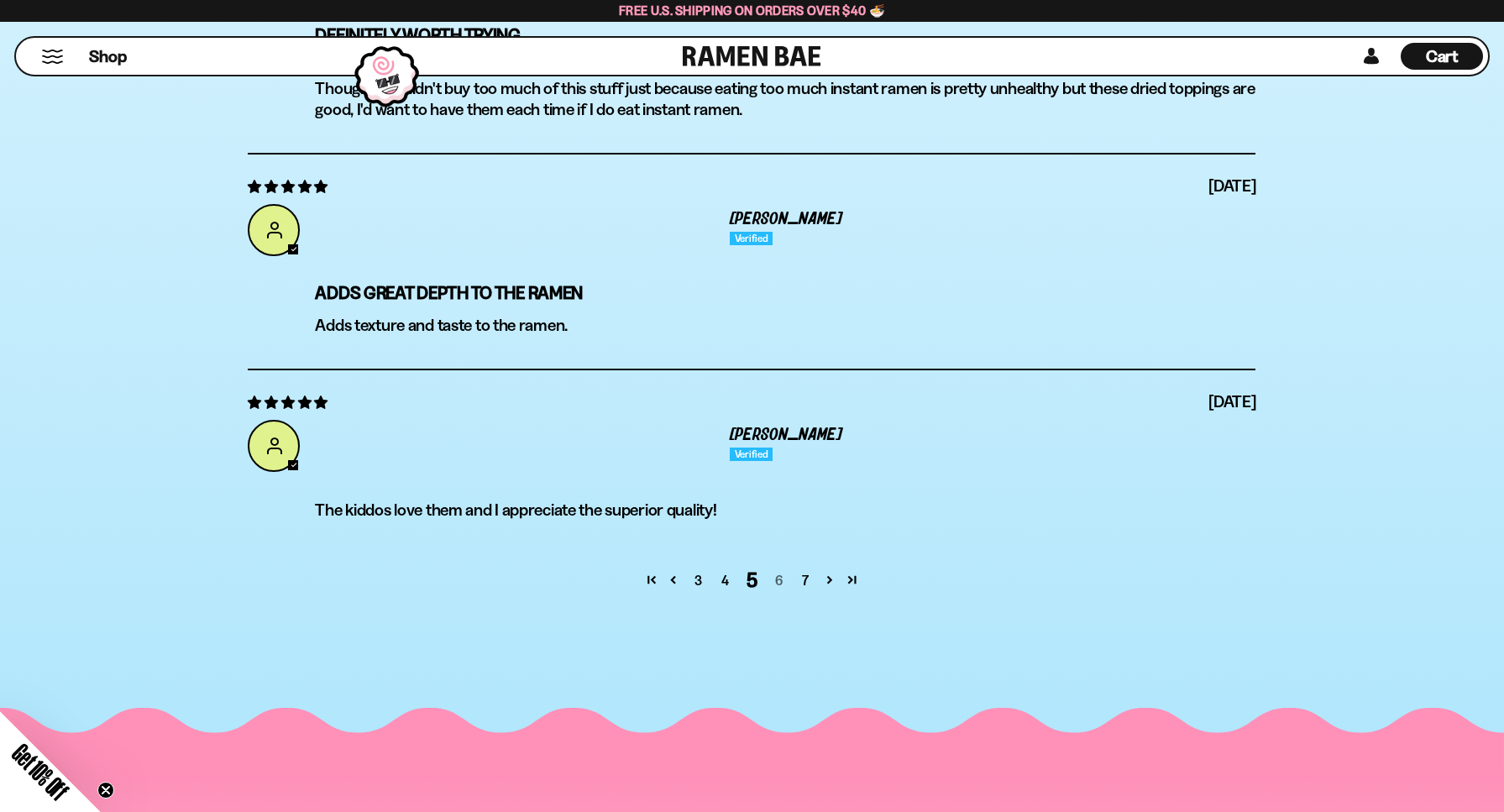
click at [777, 581] on link "6" at bounding box center [779, 580] width 27 height 20
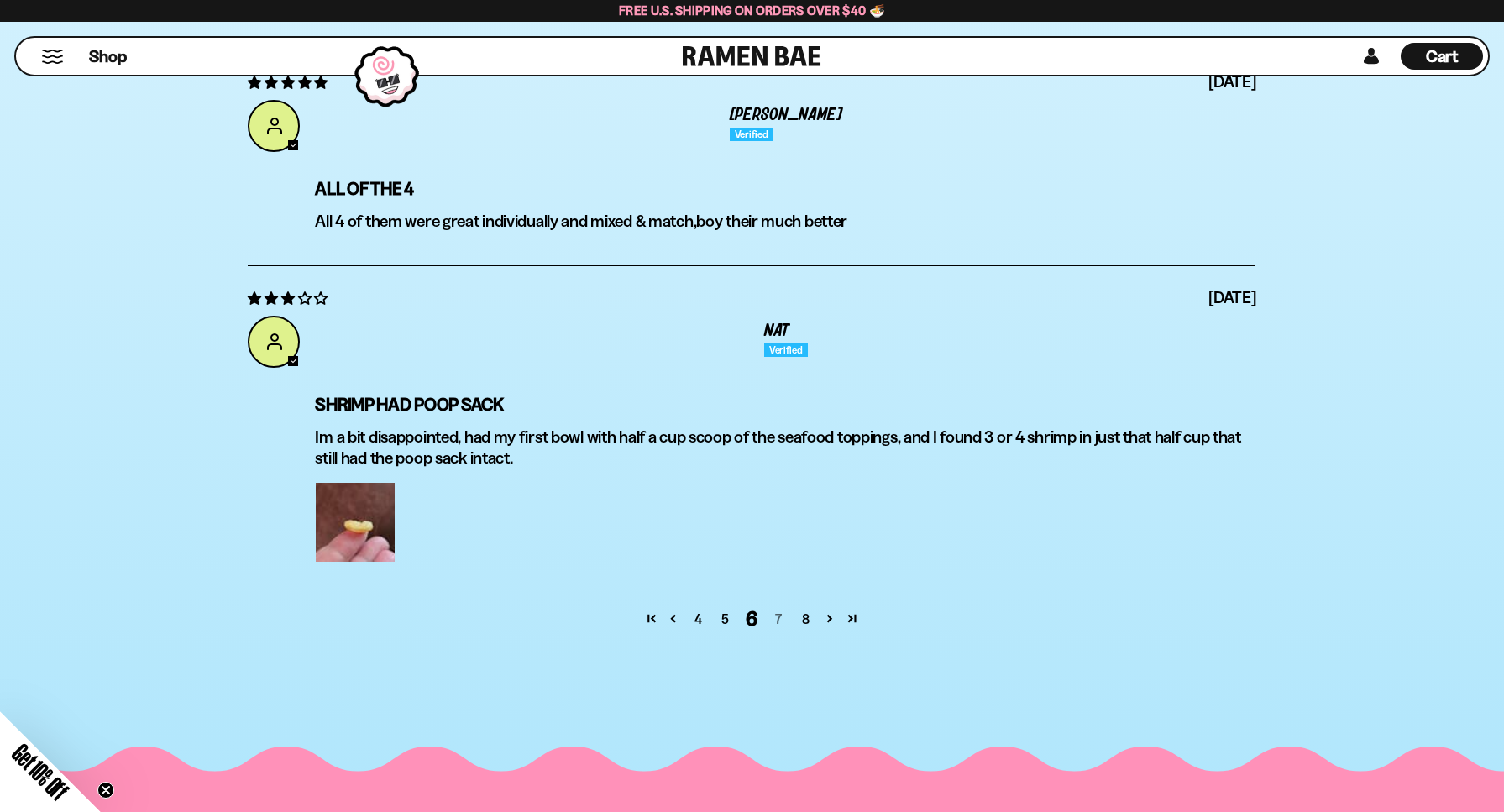
click at [777, 618] on link "7" at bounding box center [779, 619] width 27 height 20
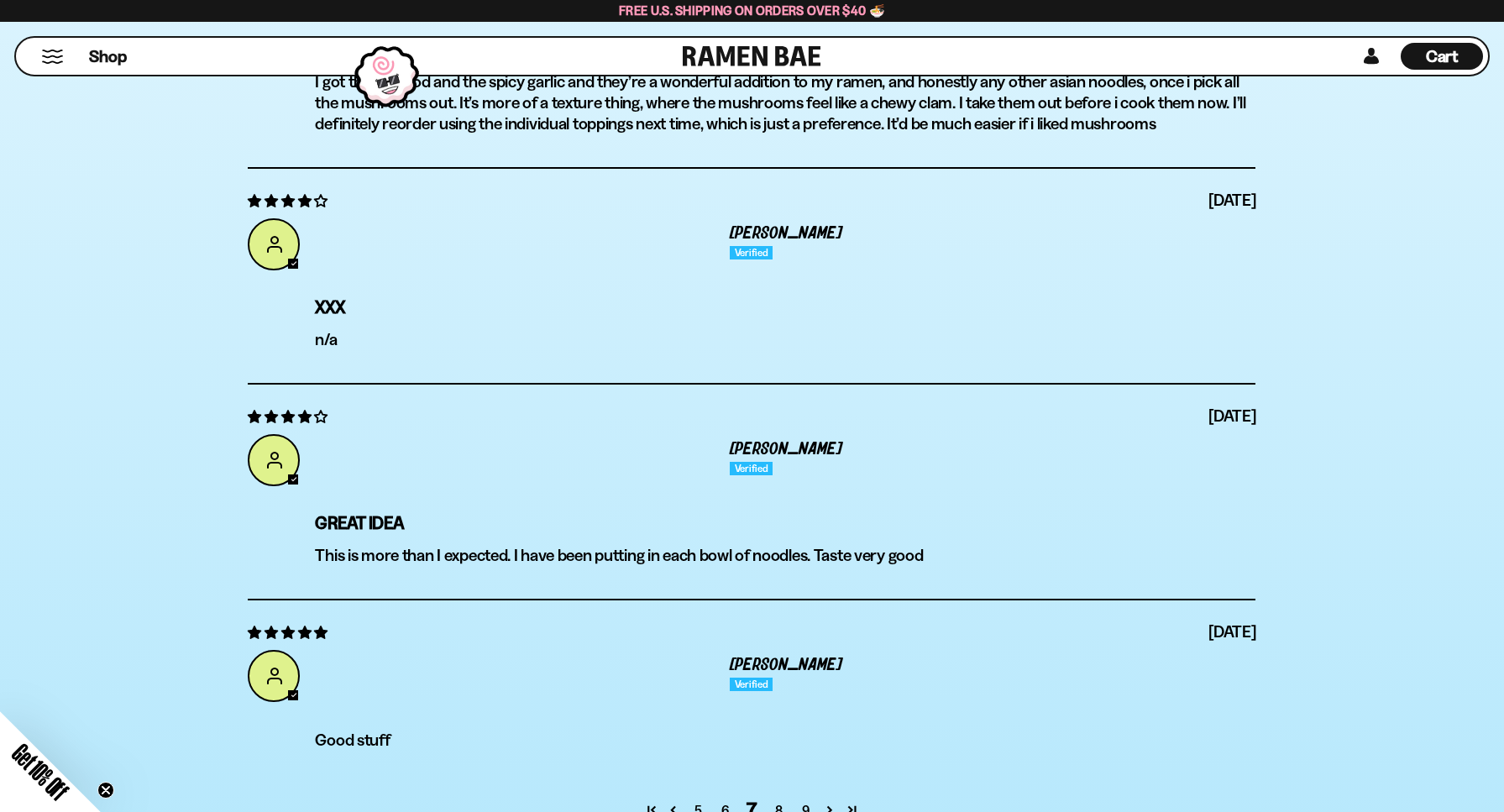
scroll to position [6576, 0]
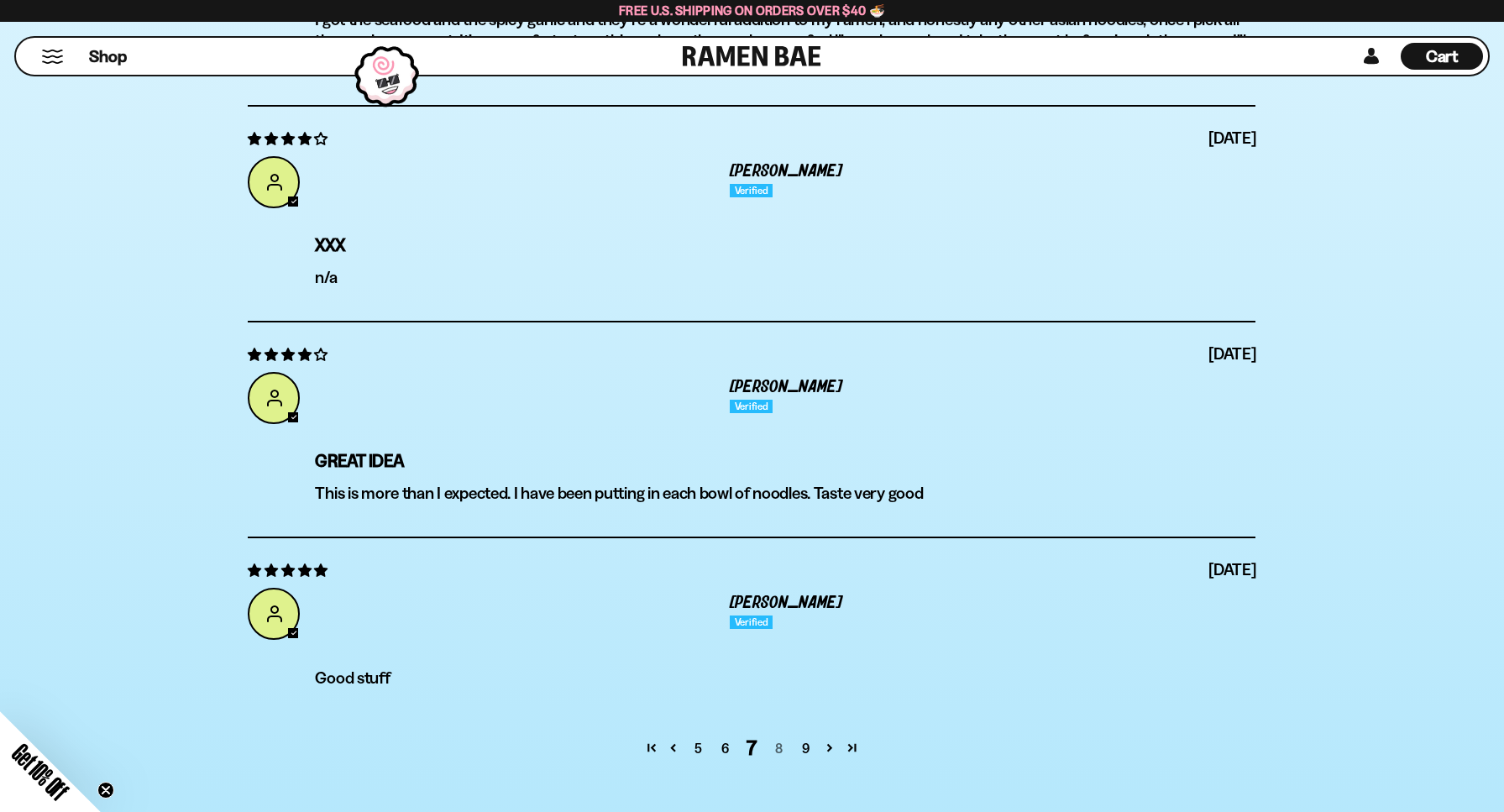
click at [772, 744] on link "8" at bounding box center [779, 747] width 27 height 20
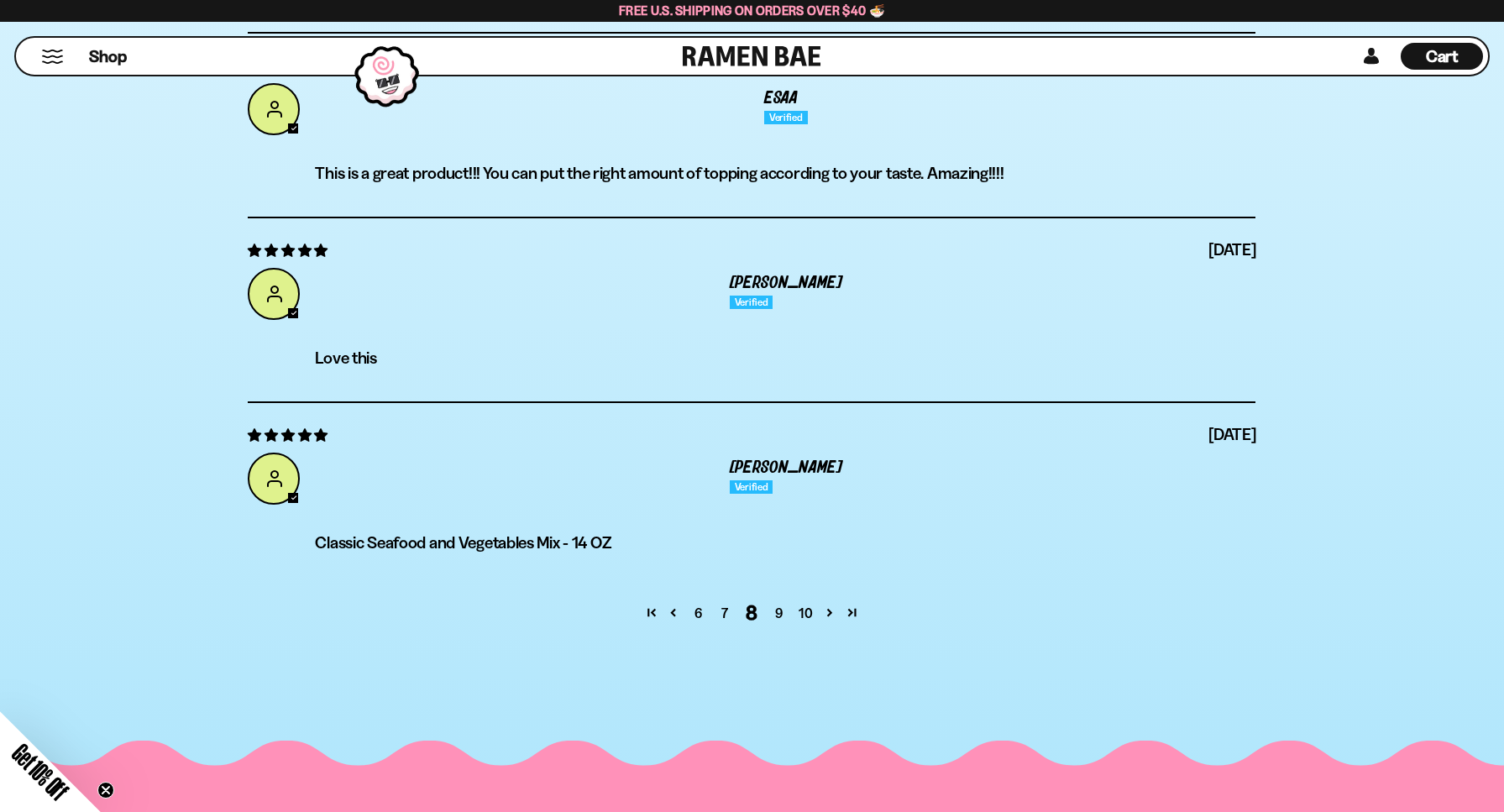
scroll to position [6744, 0]
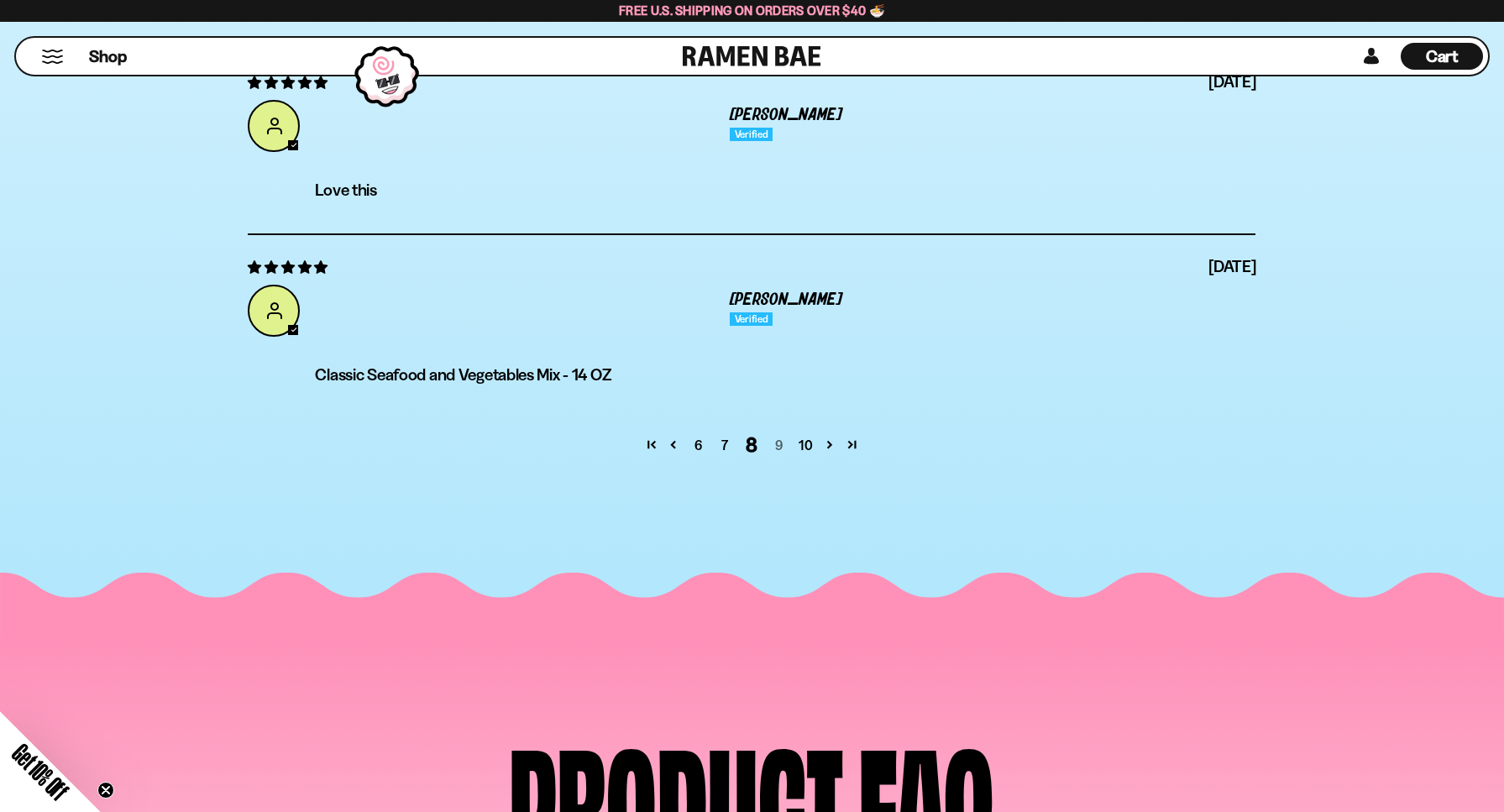
click at [779, 453] on link "9" at bounding box center [779, 445] width 27 height 20
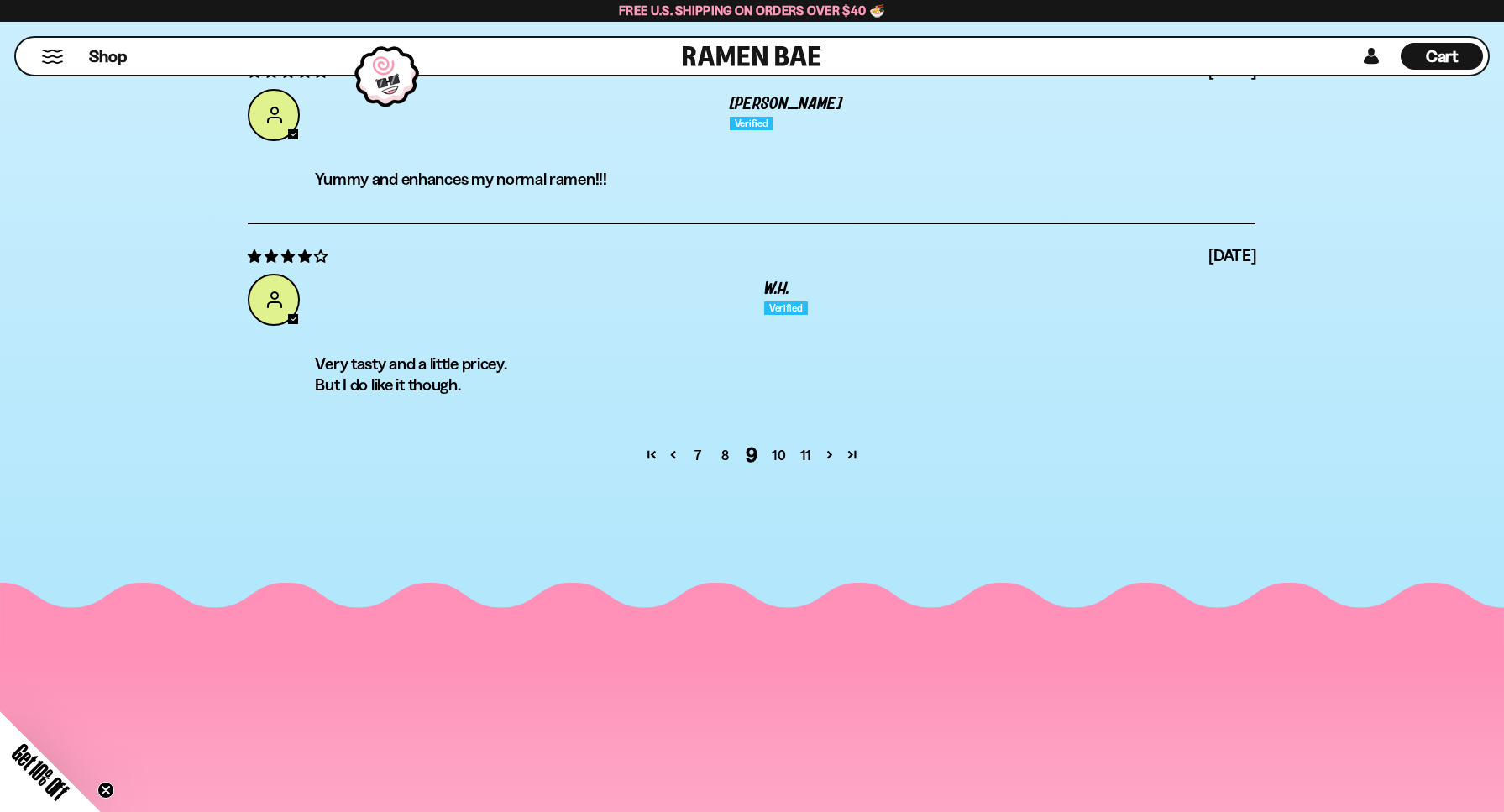
scroll to position [6912, 0]
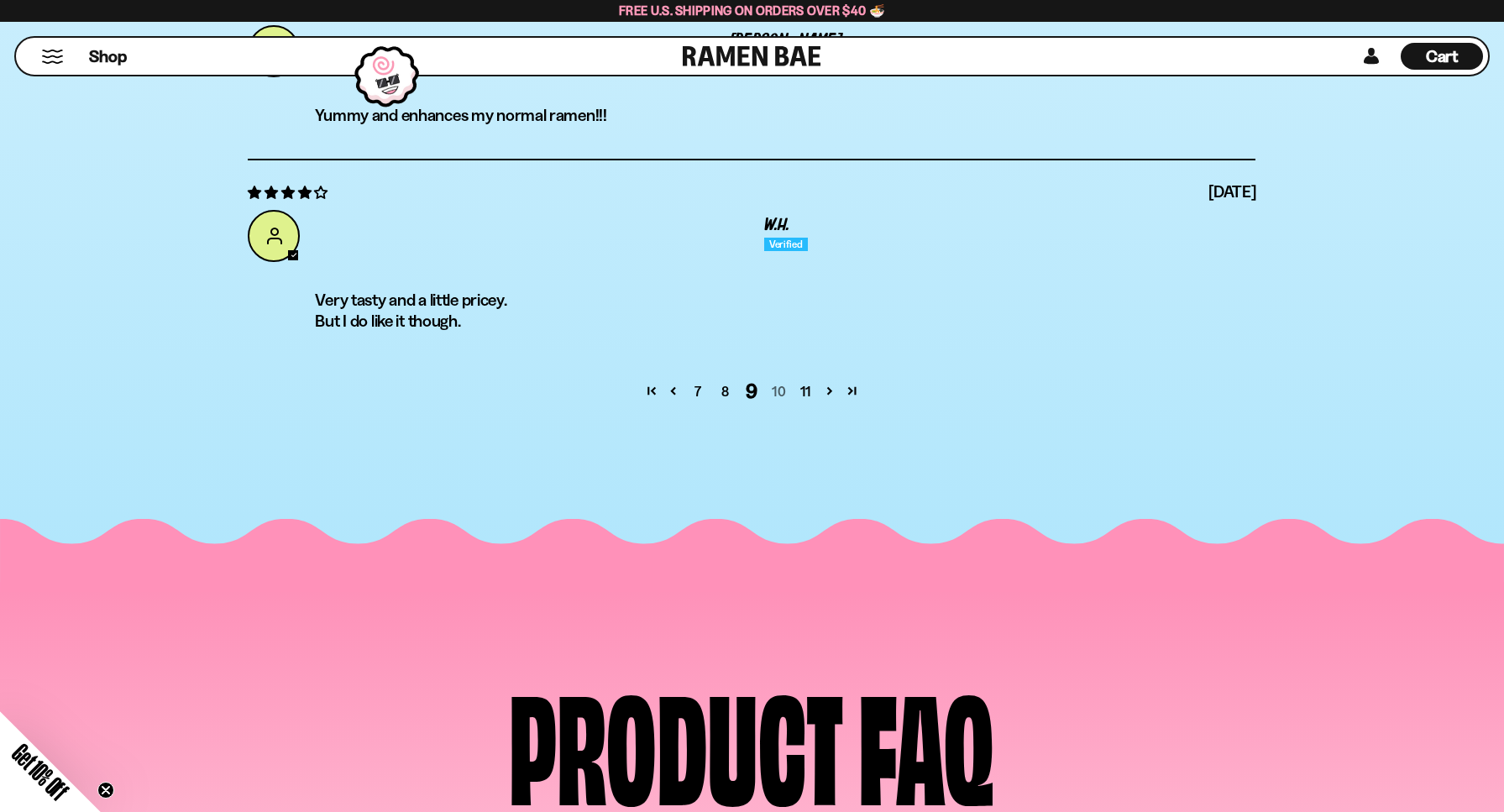
click at [781, 389] on link "10" at bounding box center [779, 391] width 27 height 20
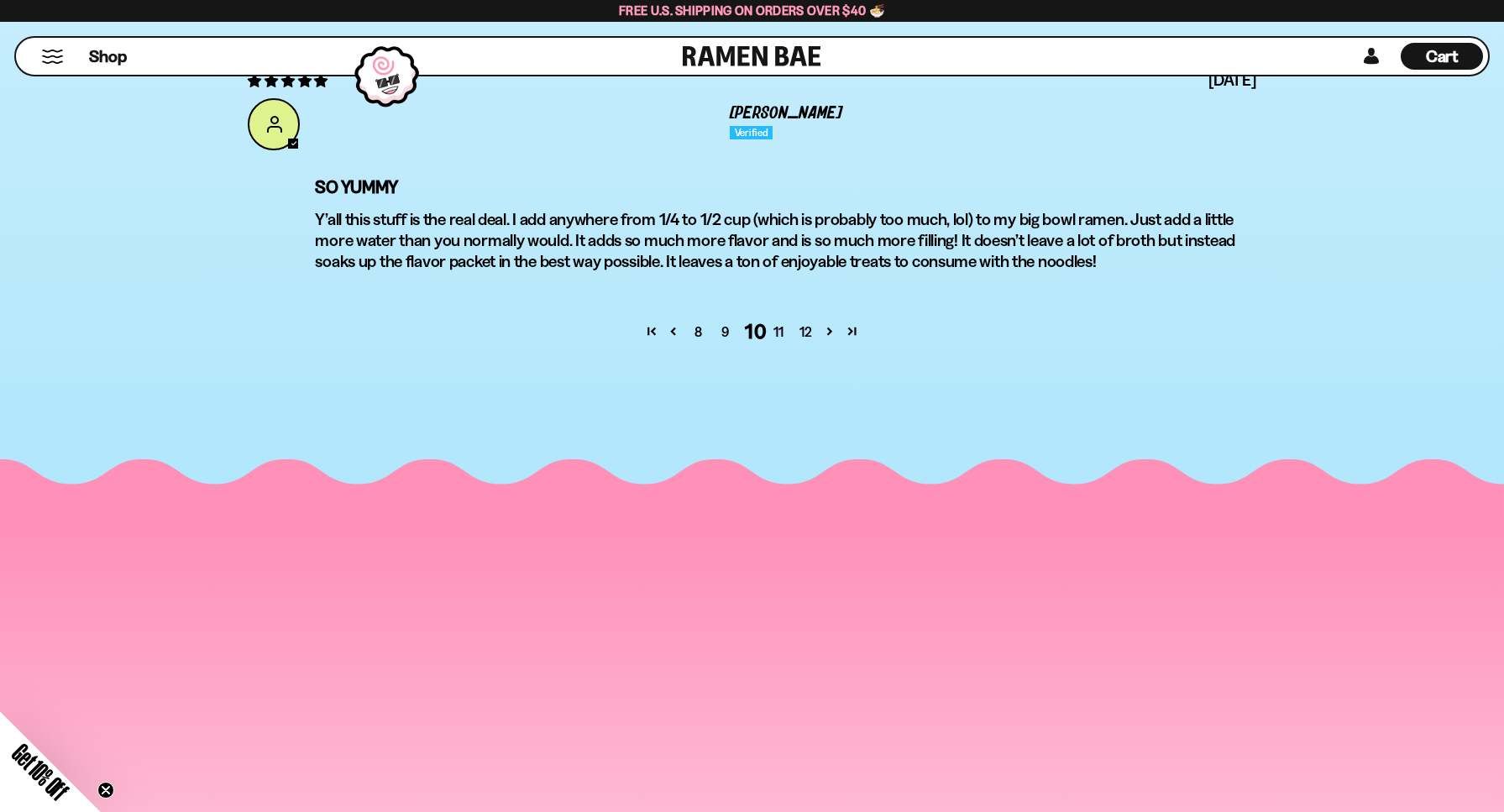
scroll to position [7080, 0]
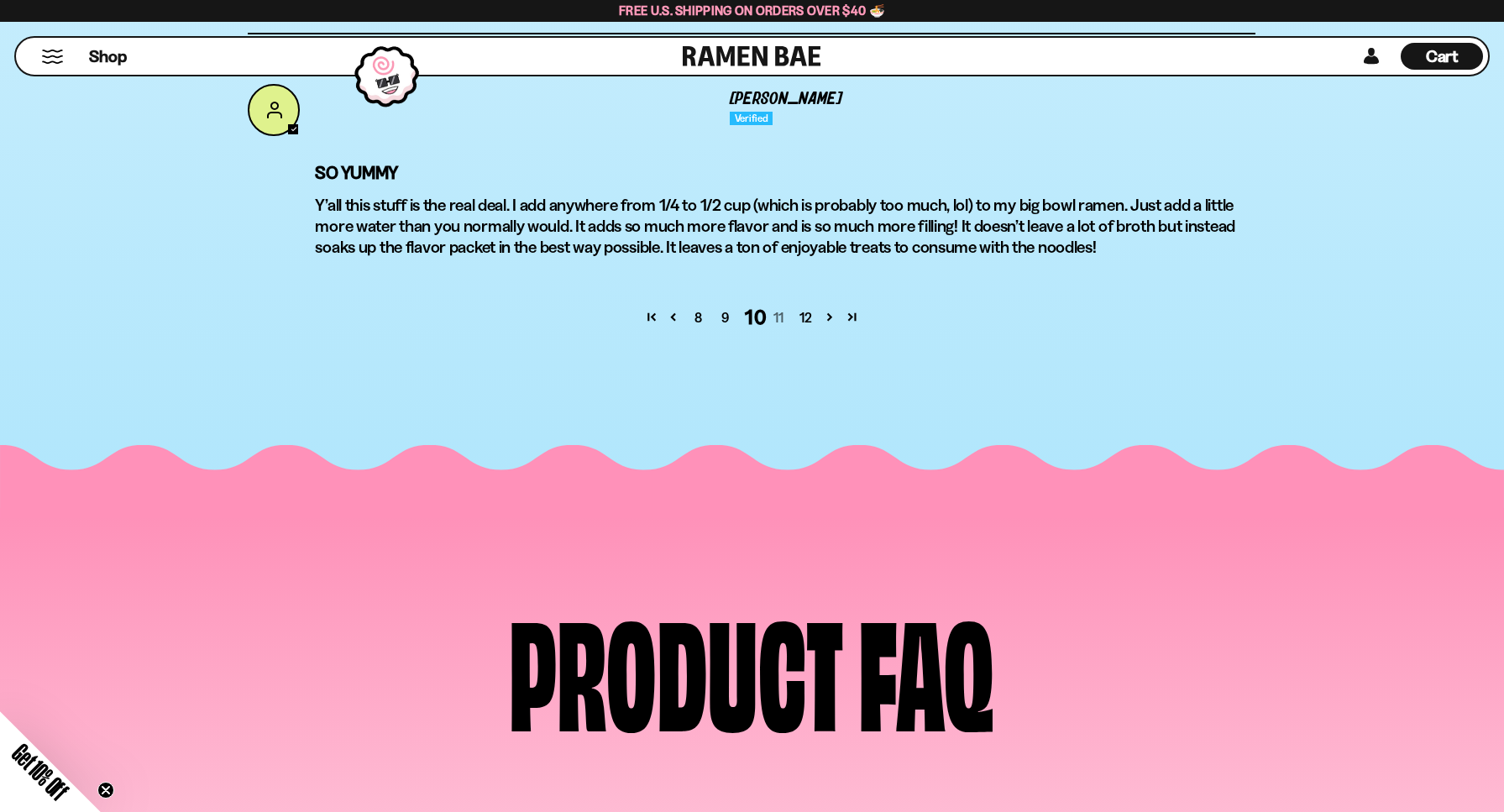
click at [782, 324] on link "11" at bounding box center [779, 317] width 27 height 20
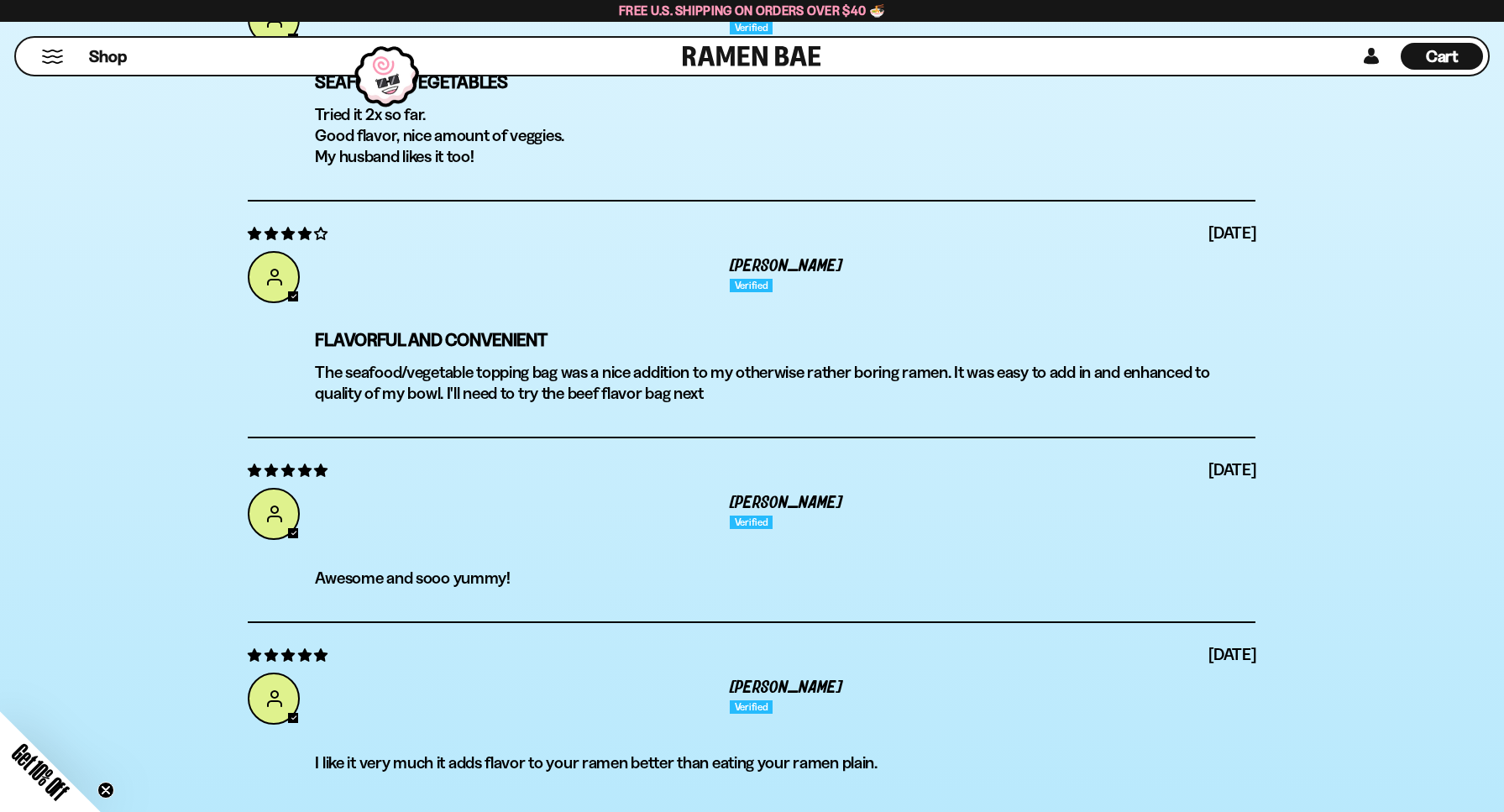
scroll to position [6576, 0]
